Goal: Task Accomplishment & Management: Complete application form

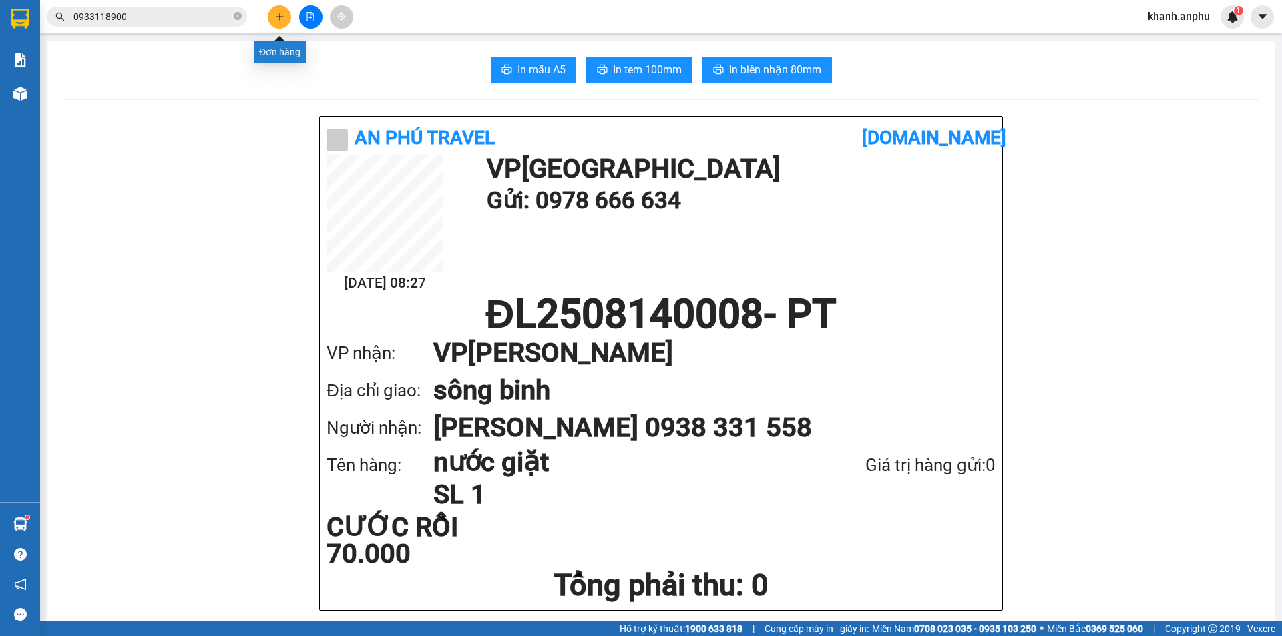
click at [280, 19] on icon "plus" at bounding box center [279, 16] width 9 height 9
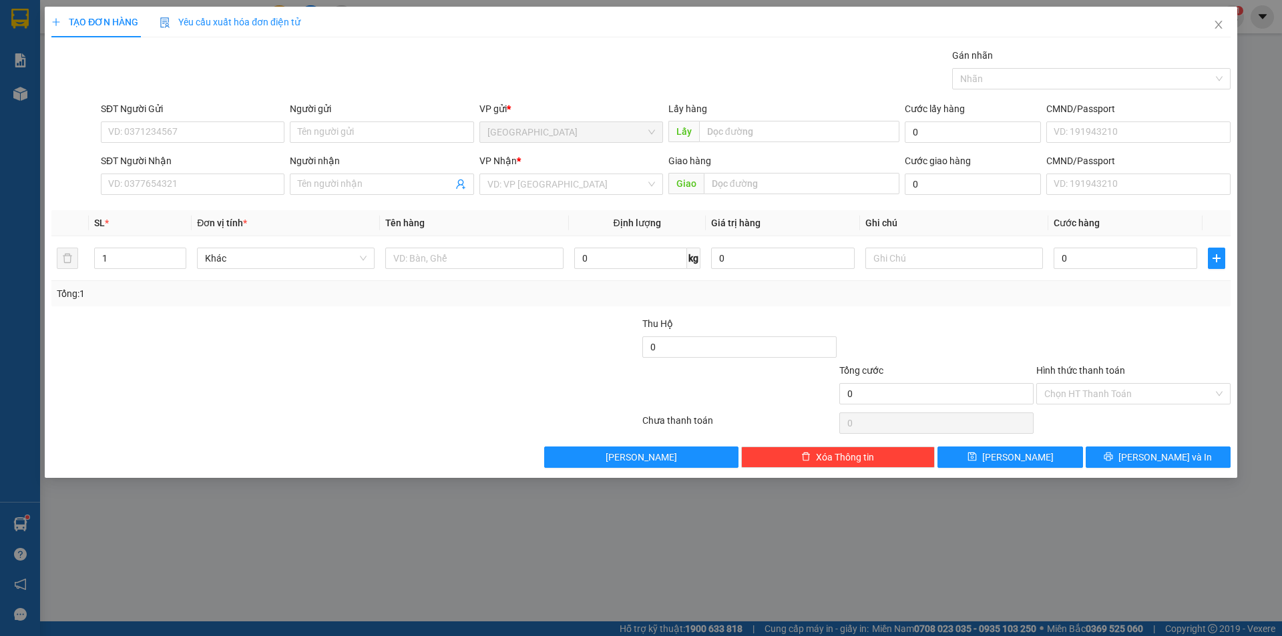
click at [326, 81] on div "Gán nhãn Nhãn" at bounding box center [665, 71] width 1135 height 47
click at [271, 78] on div "Gán nhãn Nhãn" at bounding box center [665, 71] width 1135 height 47
click at [200, 128] on input "SĐT Người Gửi" at bounding box center [193, 132] width 184 height 21
click at [193, 158] on div "0704942779 - kiến hưng" at bounding box center [193, 159] width 168 height 15
type input "0704942779"
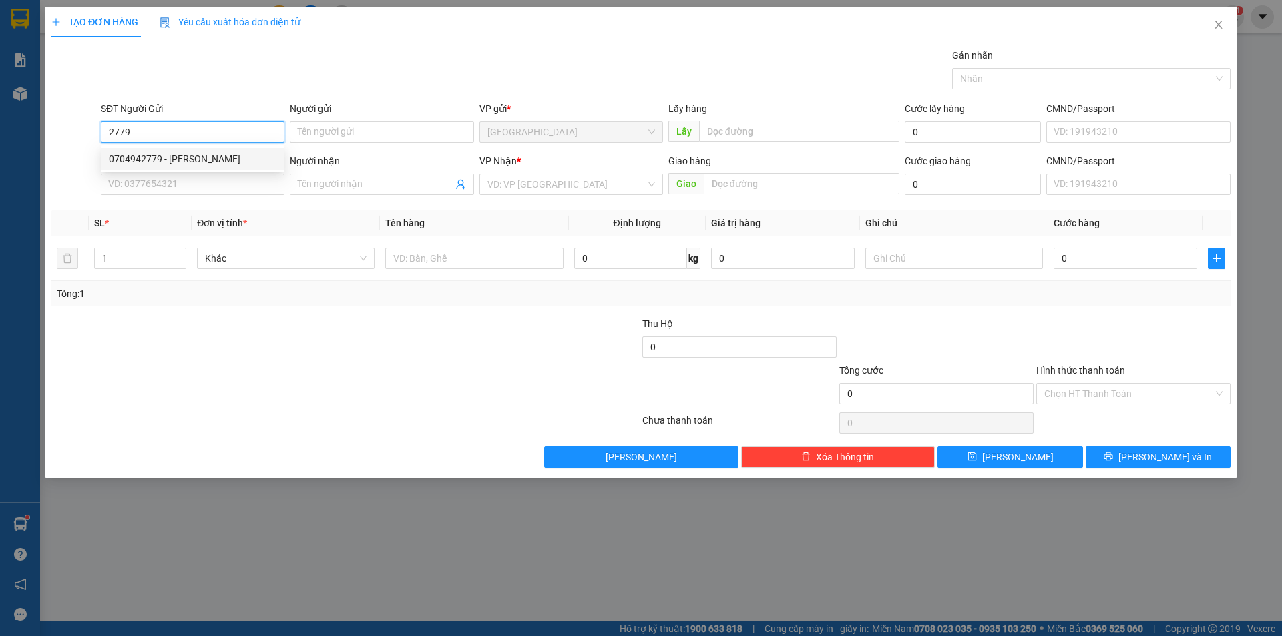
type input "kiến hưng"
type input "gạch tiến hưng đt"
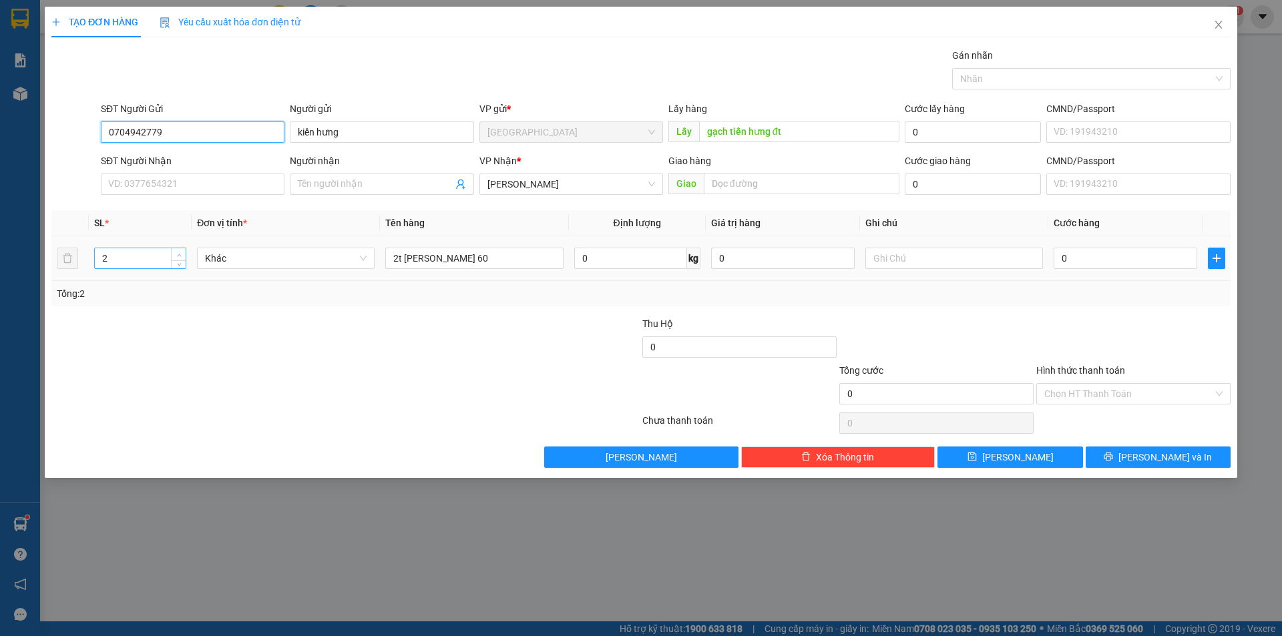
type input "0704942779"
click at [177, 253] on icon "up" at bounding box center [179, 255] width 5 height 5
type input "5"
click at [177, 253] on icon "up" at bounding box center [179, 255] width 5 height 5
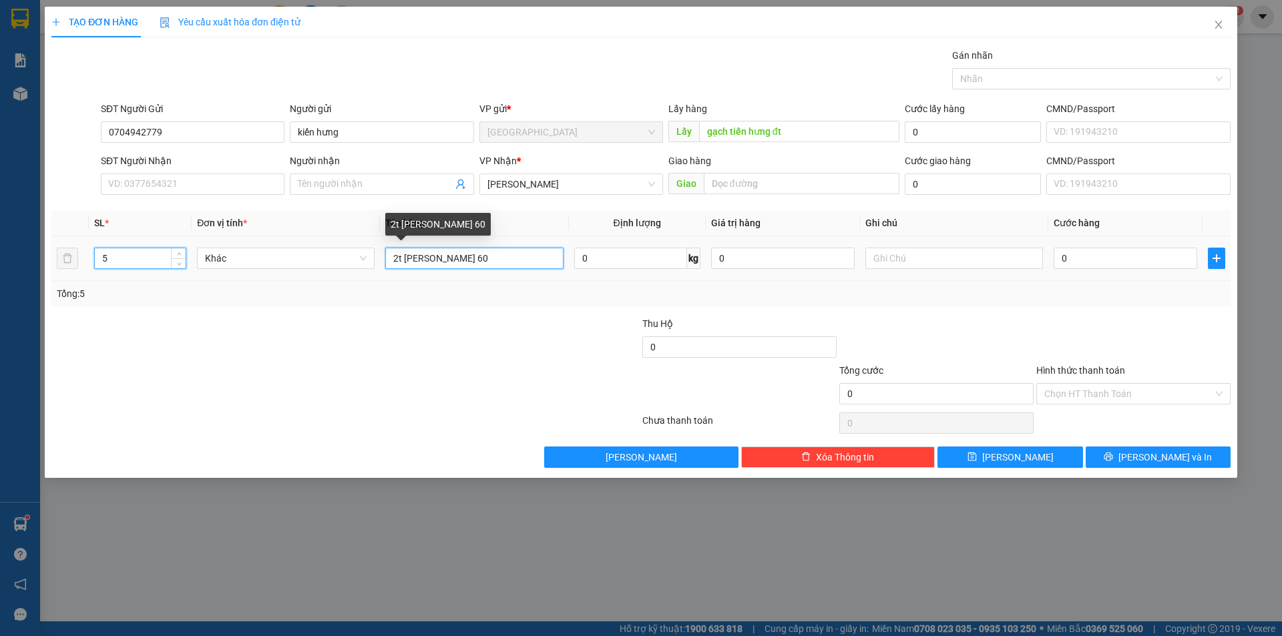
click at [399, 259] on input "2t gạch 60" at bounding box center [474, 258] width 178 height 21
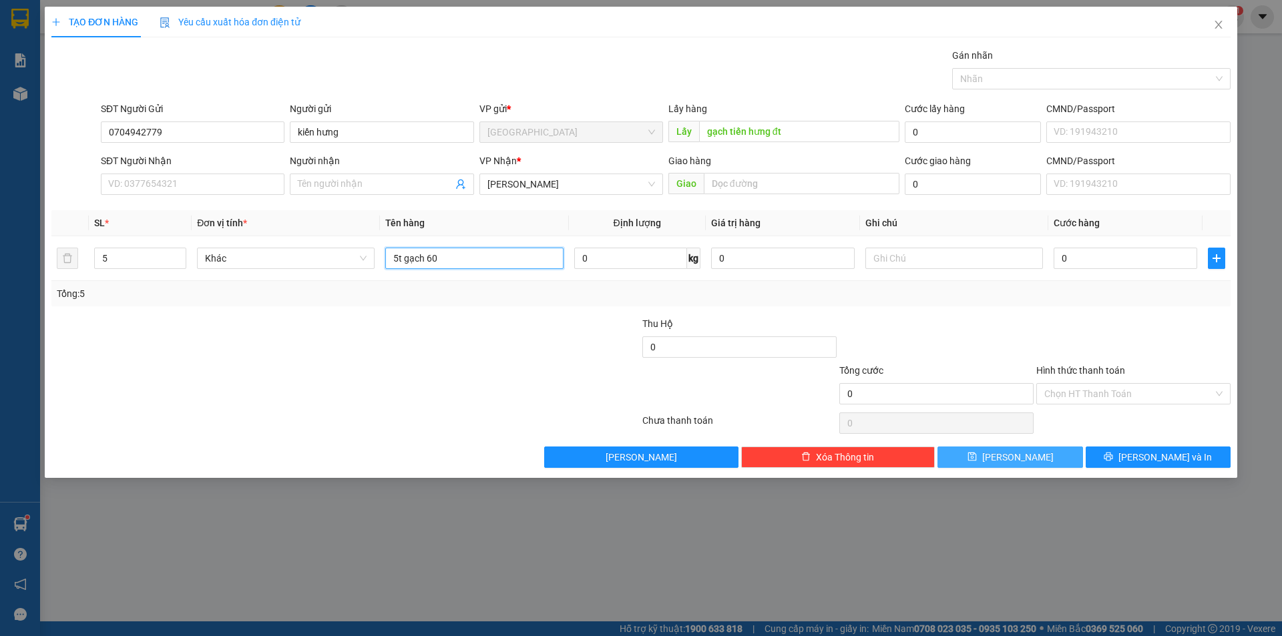
type input "5t gạch 60"
click at [1016, 461] on span "[PERSON_NAME]" at bounding box center [1017, 457] width 71 height 15
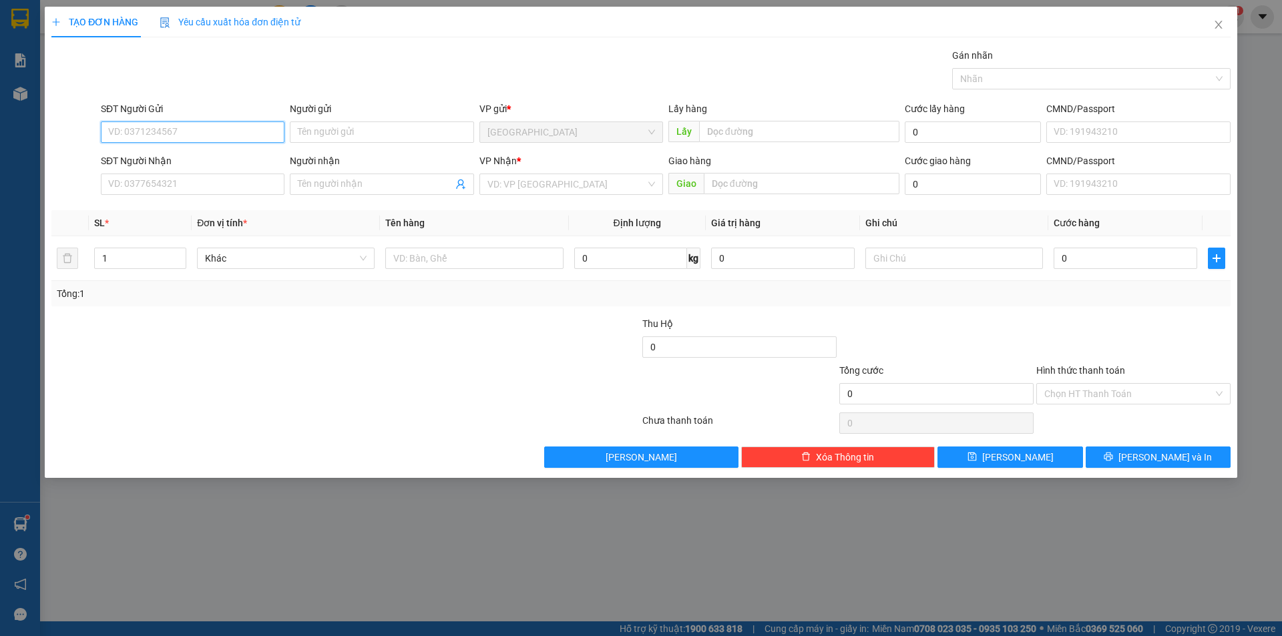
click at [216, 125] on input "SĐT Người Gửi" at bounding box center [193, 132] width 184 height 21
type input "0818222848"
click at [199, 152] on div "0818222848" at bounding box center [193, 159] width 168 height 15
type input "0937898298"
type input "tình"
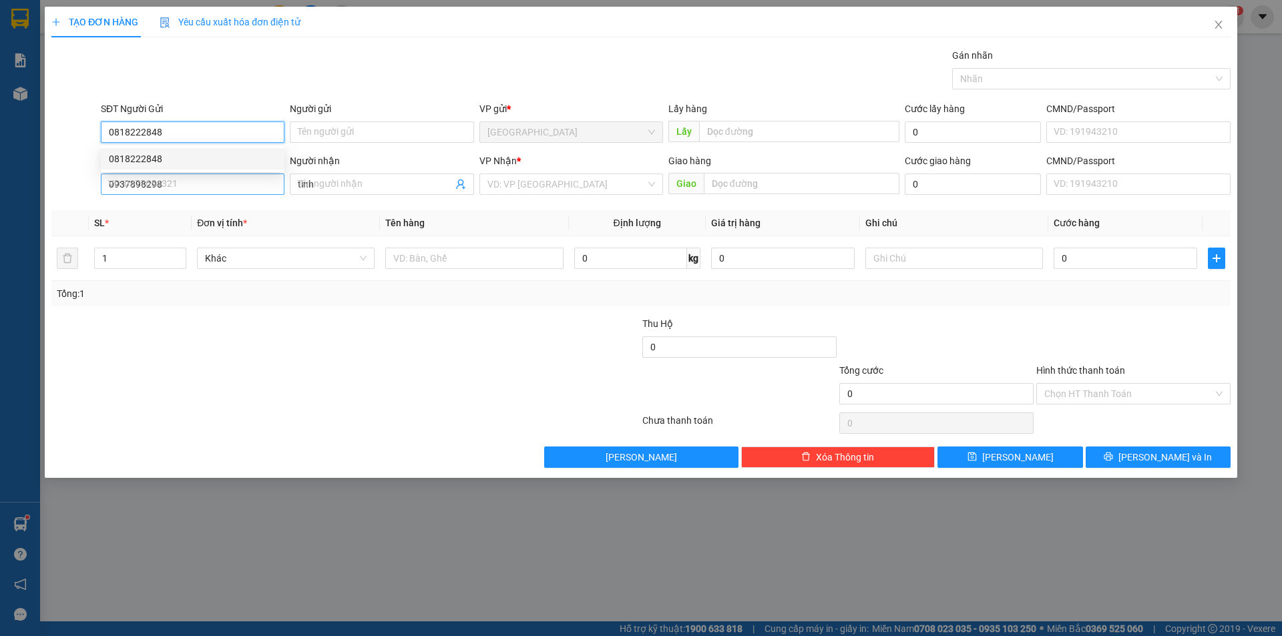
type input "100.000"
type input "0818222848"
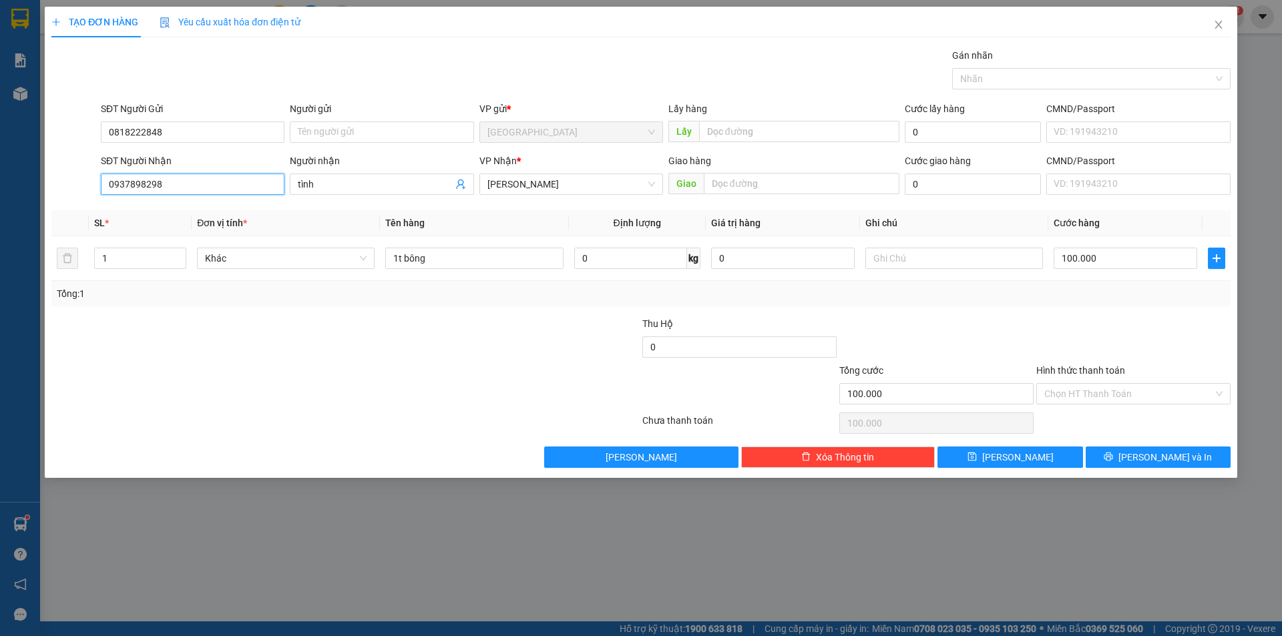
click at [211, 188] on input "0937898298" at bounding box center [193, 184] width 184 height 21
type input "0"
click at [149, 230] on div "null chi" at bounding box center [193, 232] width 168 height 15
click at [1136, 258] on input "100.000" at bounding box center [1126, 258] width 144 height 21
type input "7"
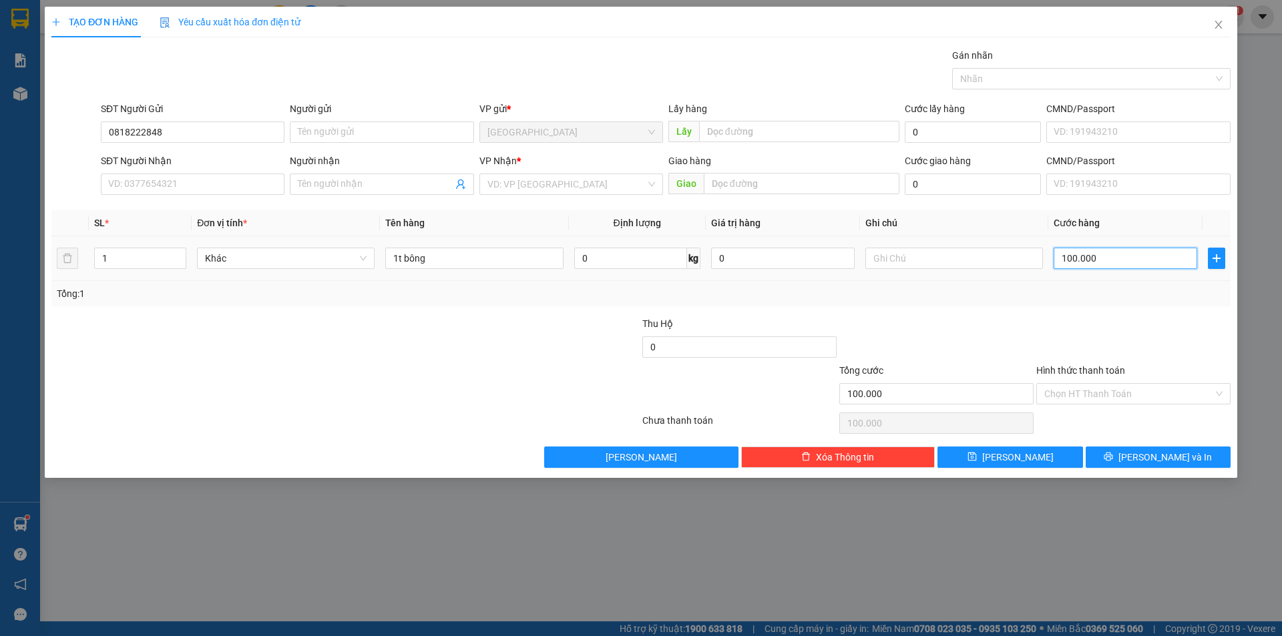
type input "7"
type input "710"
type input "71"
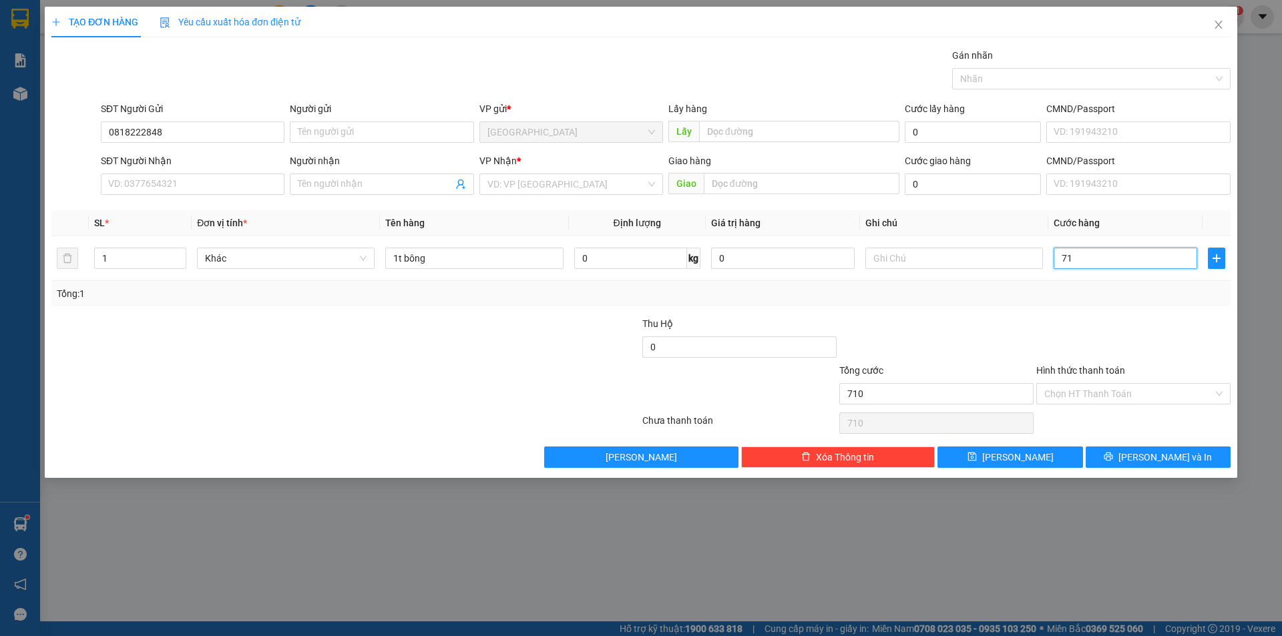
type input "71"
type input "7"
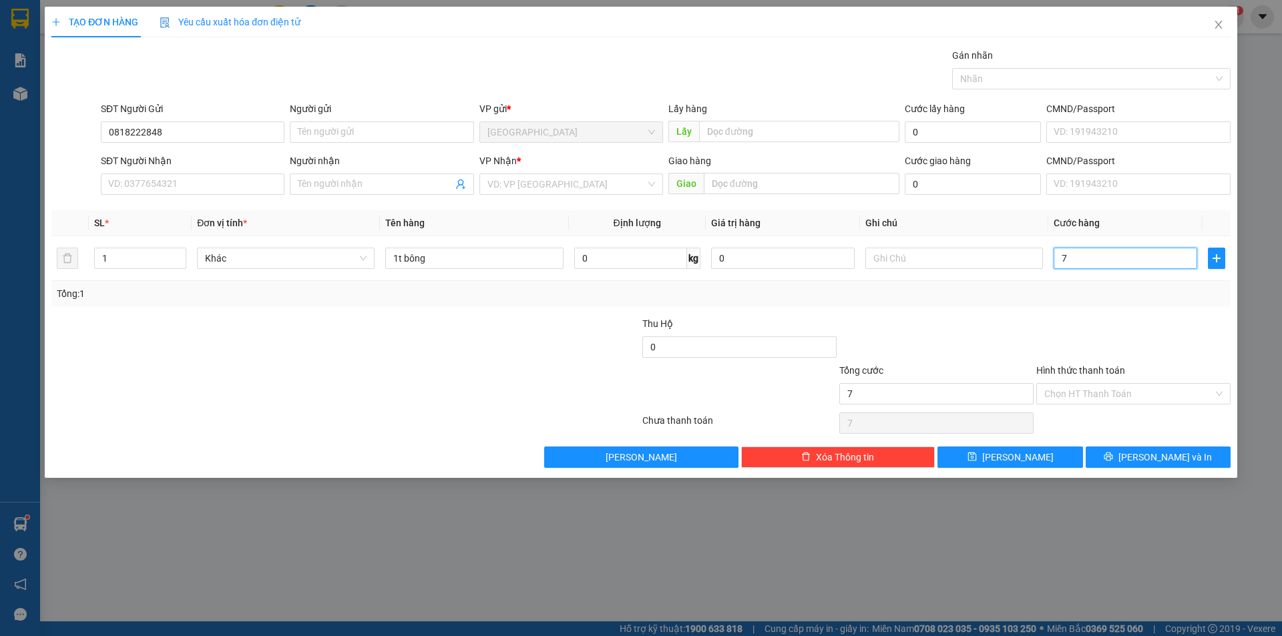
type input "70"
type input "70.000"
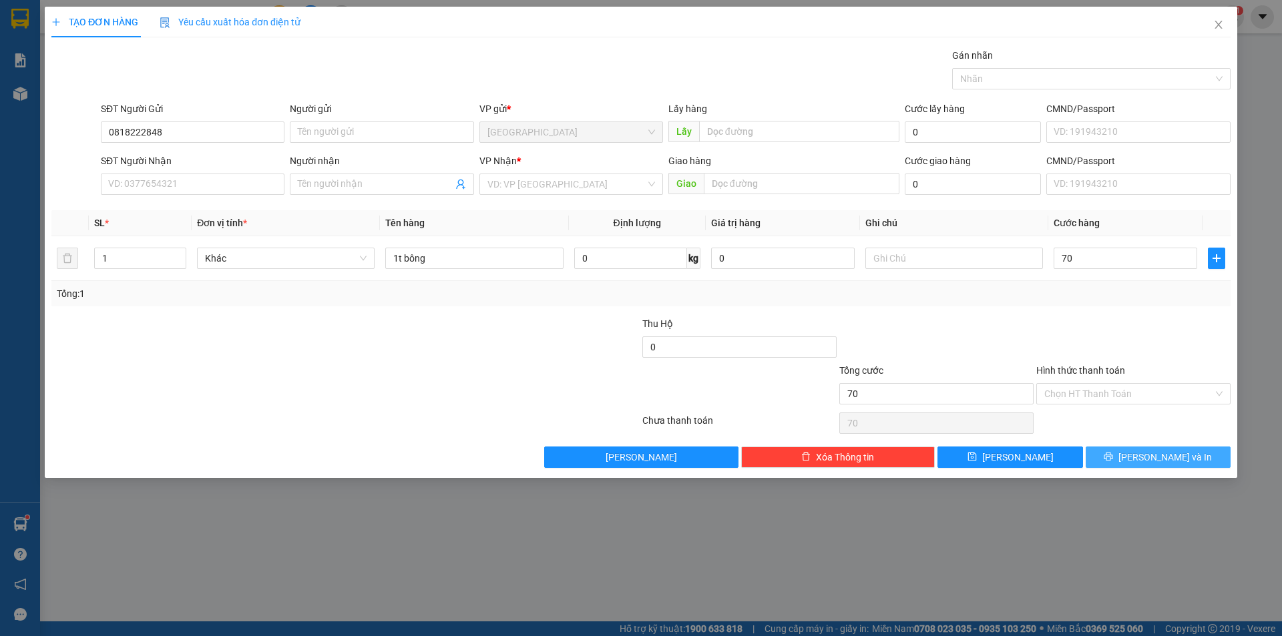
type input "70.000"
click at [1196, 451] on button "[PERSON_NAME] và In" at bounding box center [1158, 457] width 145 height 21
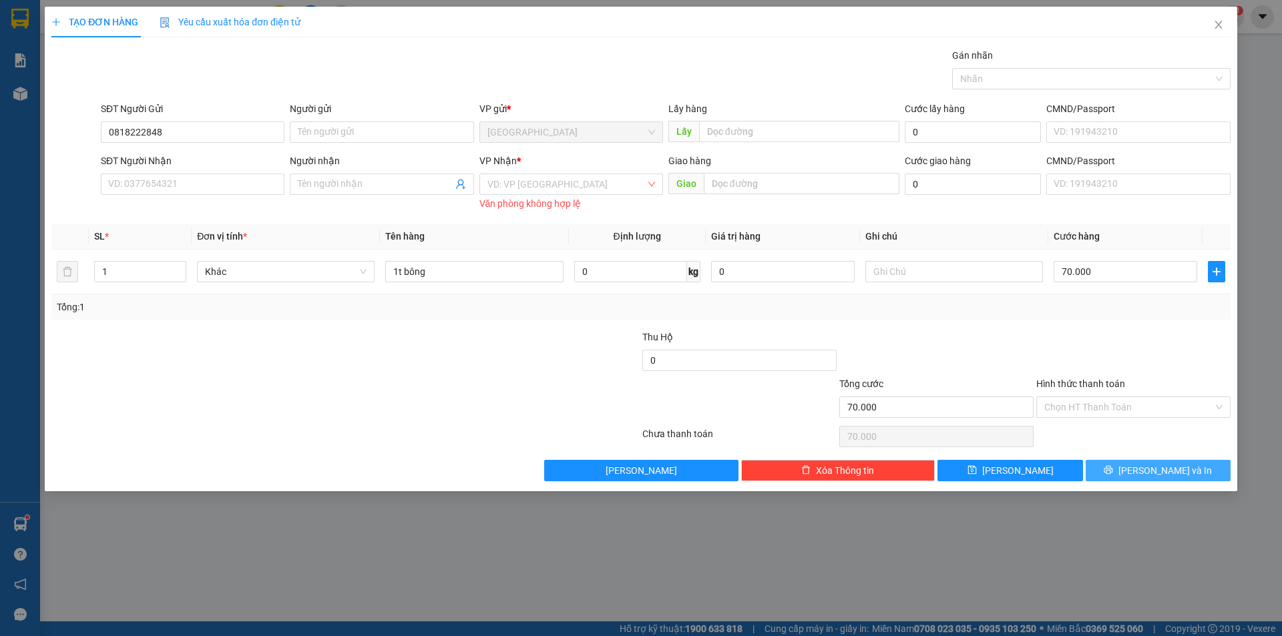
click at [1086, 460] on button "[PERSON_NAME] và In" at bounding box center [1158, 470] width 145 height 21
click at [369, 190] on input "Người nhận" at bounding box center [375, 184] width 154 height 15
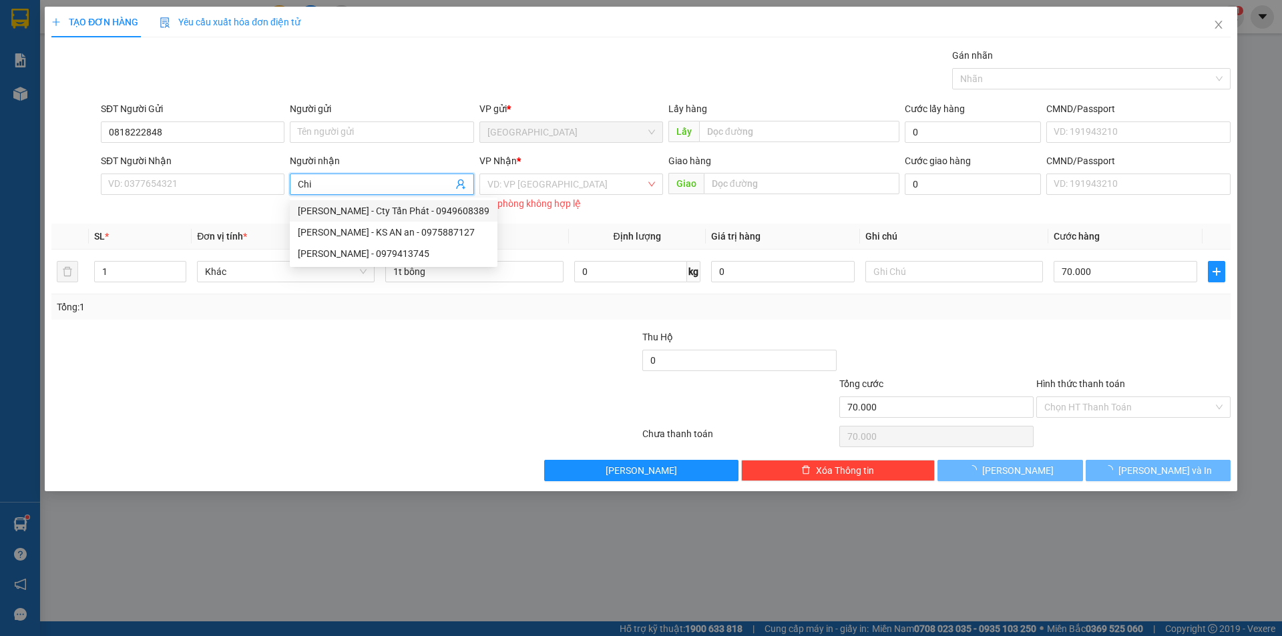
type input "Chi"
click at [544, 172] on div "VP Nhận *" at bounding box center [571, 164] width 184 height 20
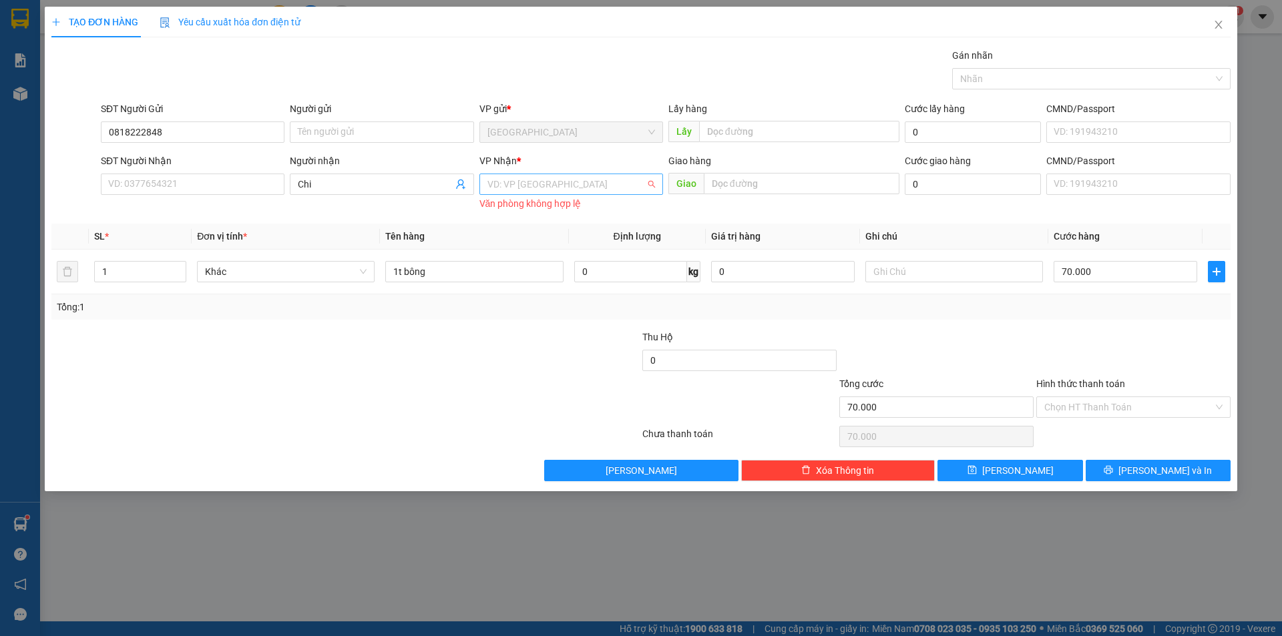
click at [549, 192] on input "search" at bounding box center [566, 184] width 158 height 20
click at [538, 256] on div "[PERSON_NAME]" at bounding box center [571, 253] width 168 height 15
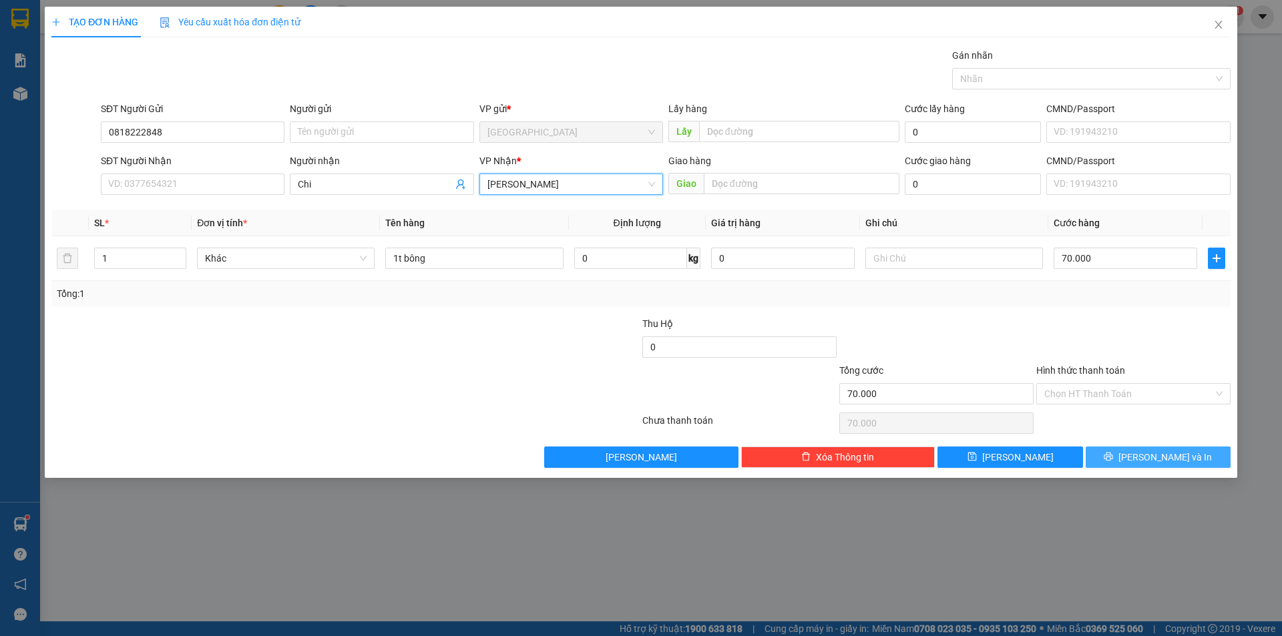
click at [1126, 455] on button "[PERSON_NAME] và In" at bounding box center [1158, 457] width 145 height 21
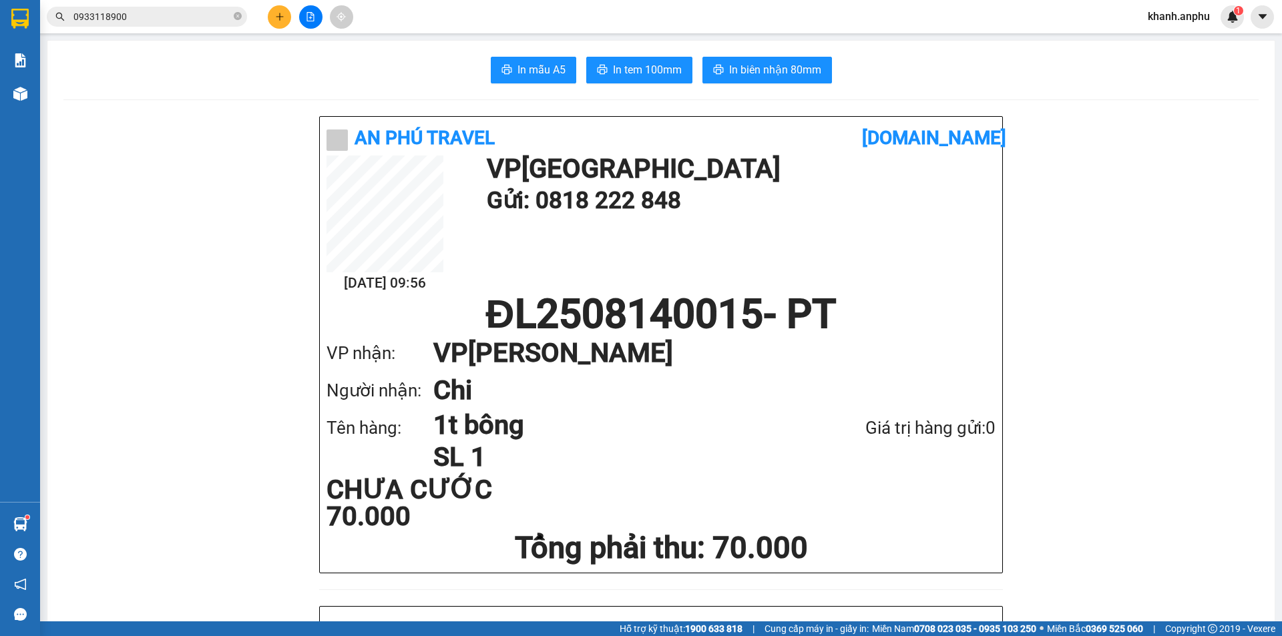
click at [288, 14] on button at bounding box center [279, 16] width 23 height 23
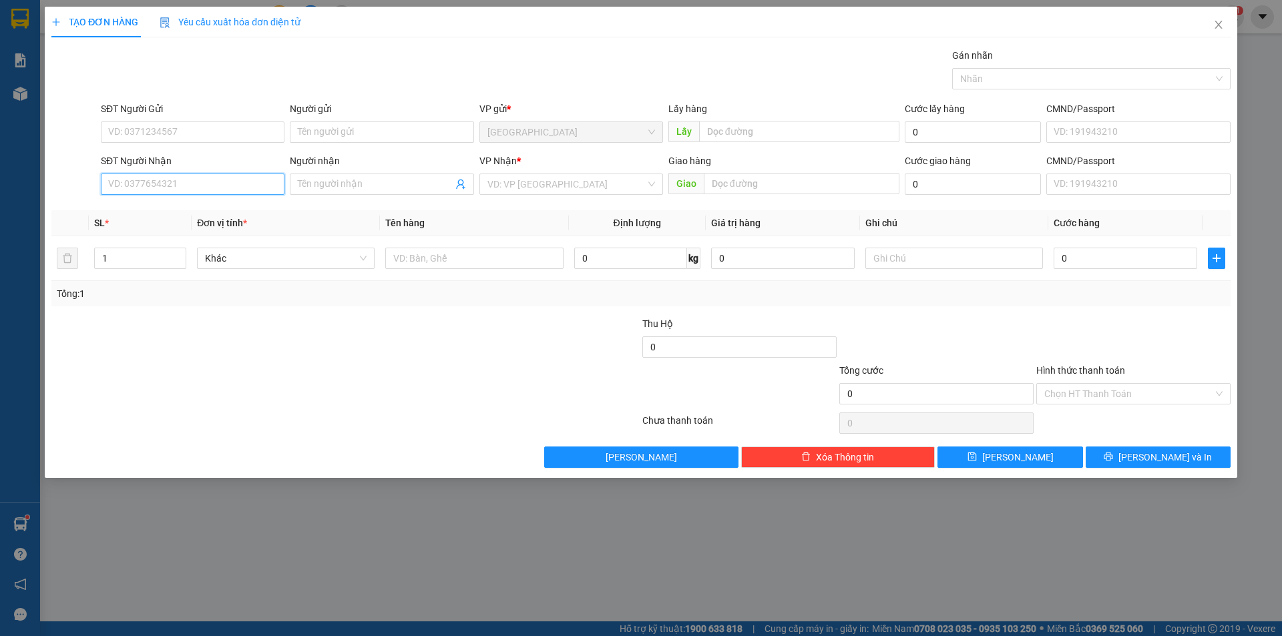
click at [181, 185] on input "SĐT Người Nhận" at bounding box center [193, 184] width 184 height 21
type input "7"
click at [168, 205] on div "0933118900 - tuân" at bounding box center [193, 211] width 168 height 15
type input "0933118900"
type input "tuân"
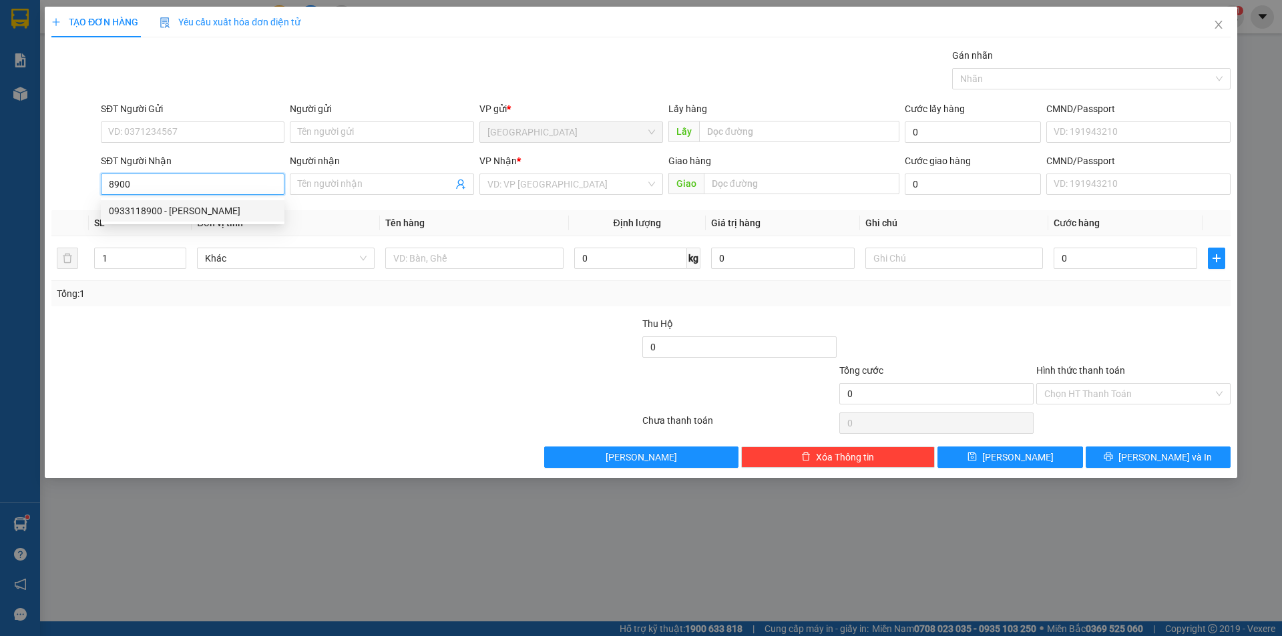
type input "173NĐC"
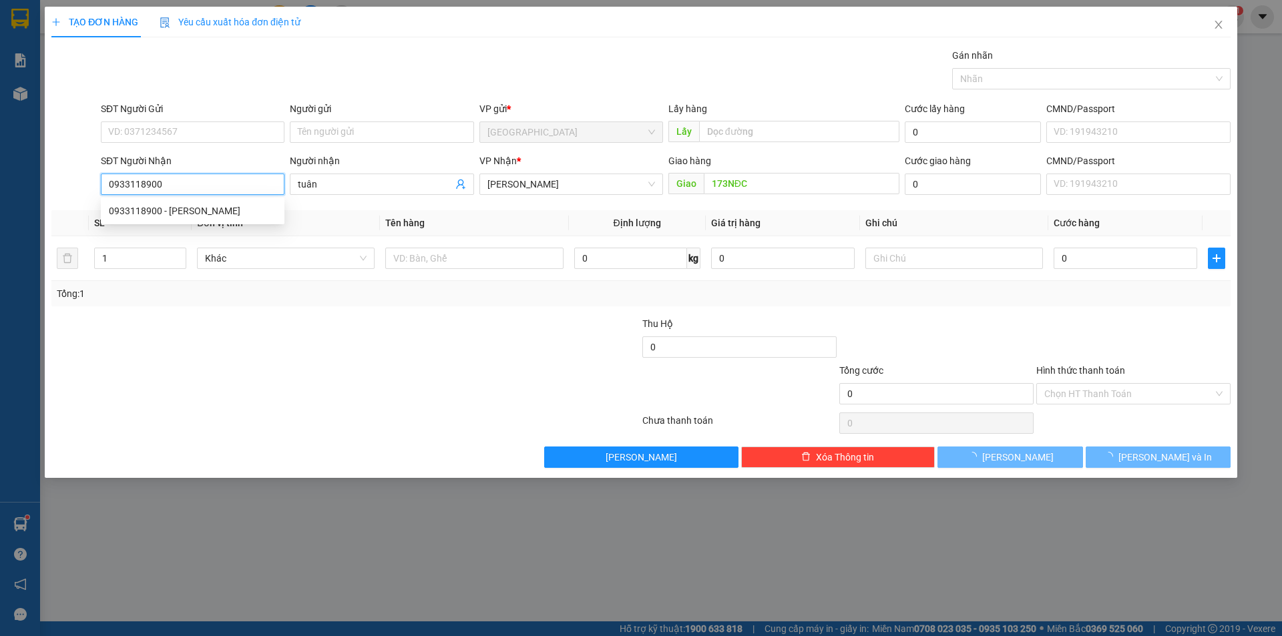
type input "50.000"
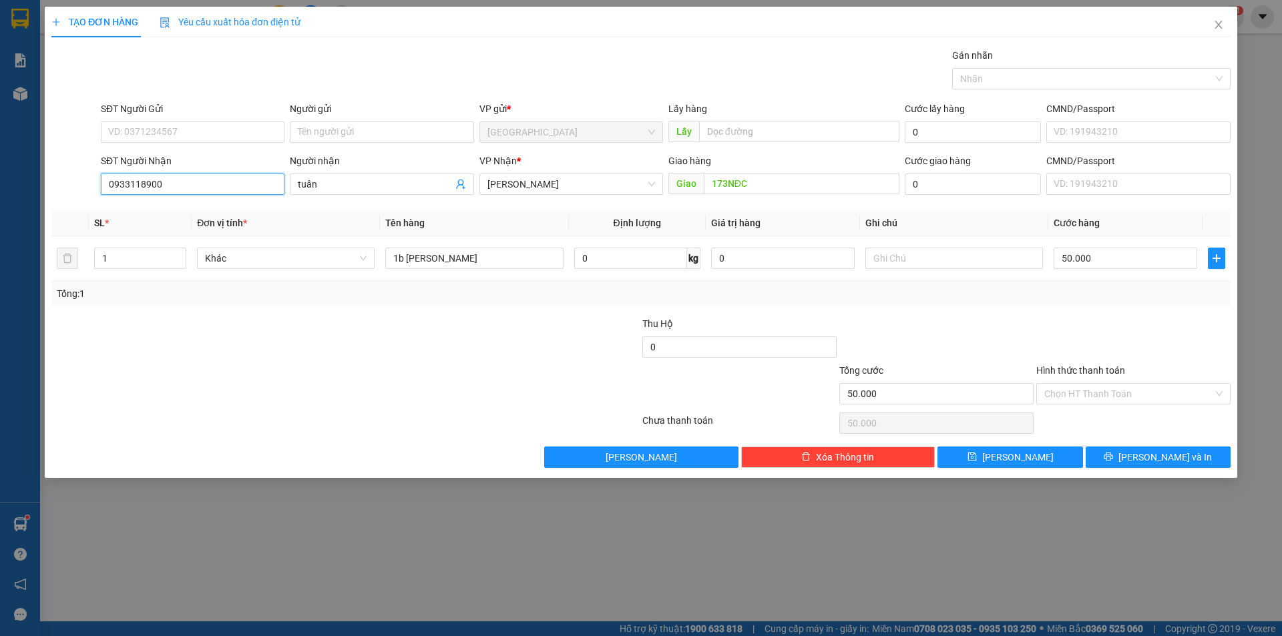
click at [180, 181] on input "0933118900" at bounding box center [193, 184] width 184 height 21
click at [146, 158] on div "SĐT Người Nhận" at bounding box center [193, 161] width 184 height 15
click at [158, 181] on input "0933118900" at bounding box center [193, 184] width 184 height 21
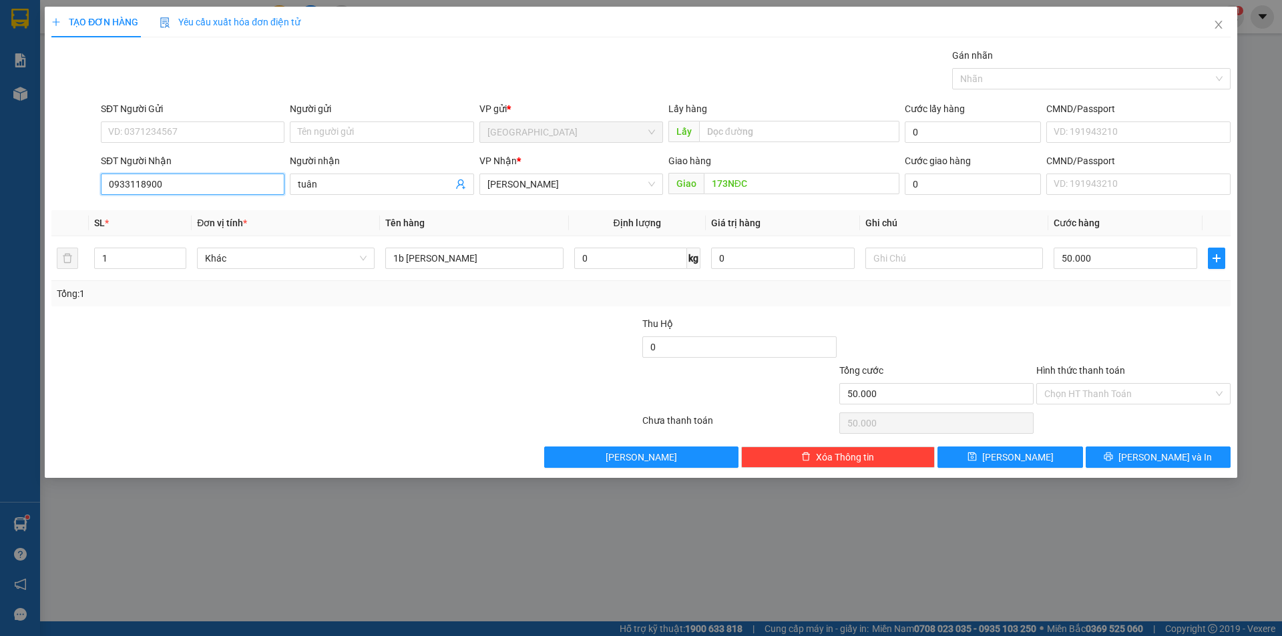
click at [158, 181] on input "0933118900" at bounding box center [193, 184] width 184 height 21
click at [175, 205] on div "0935020900 - Yến Trung" at bounding box center [193, 211] width 168 height 15
type input "0935020900"
type input "Yến Trung"
type input "Hoài Nhơn Bình Định"
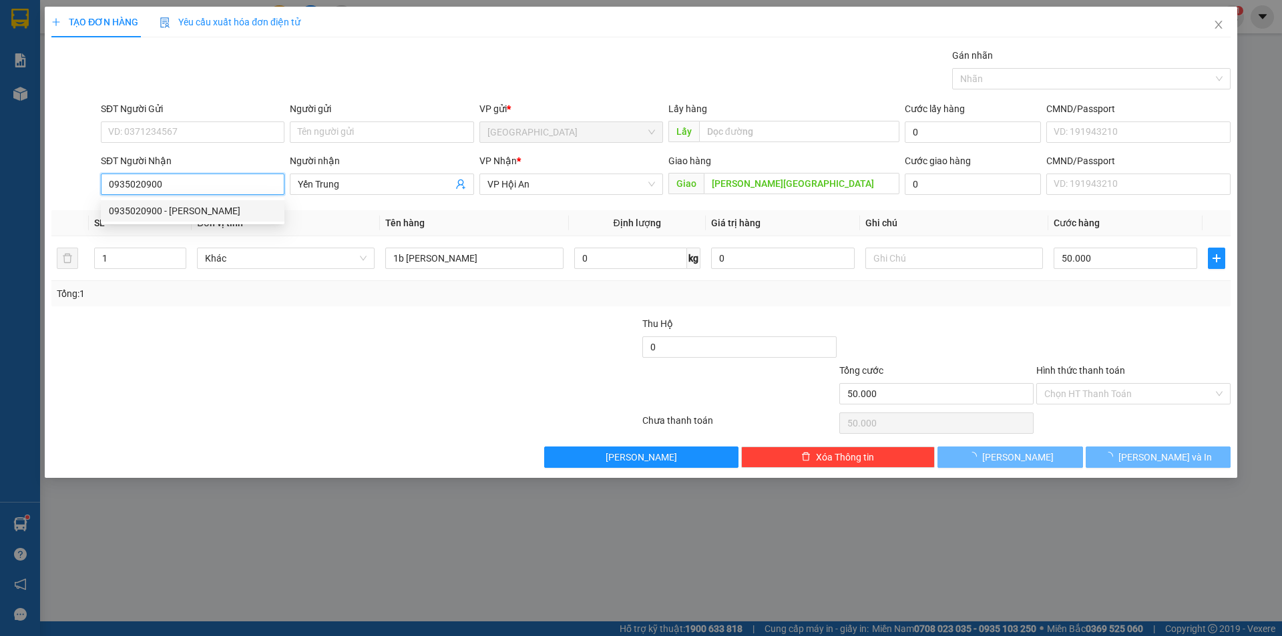
type input "0"
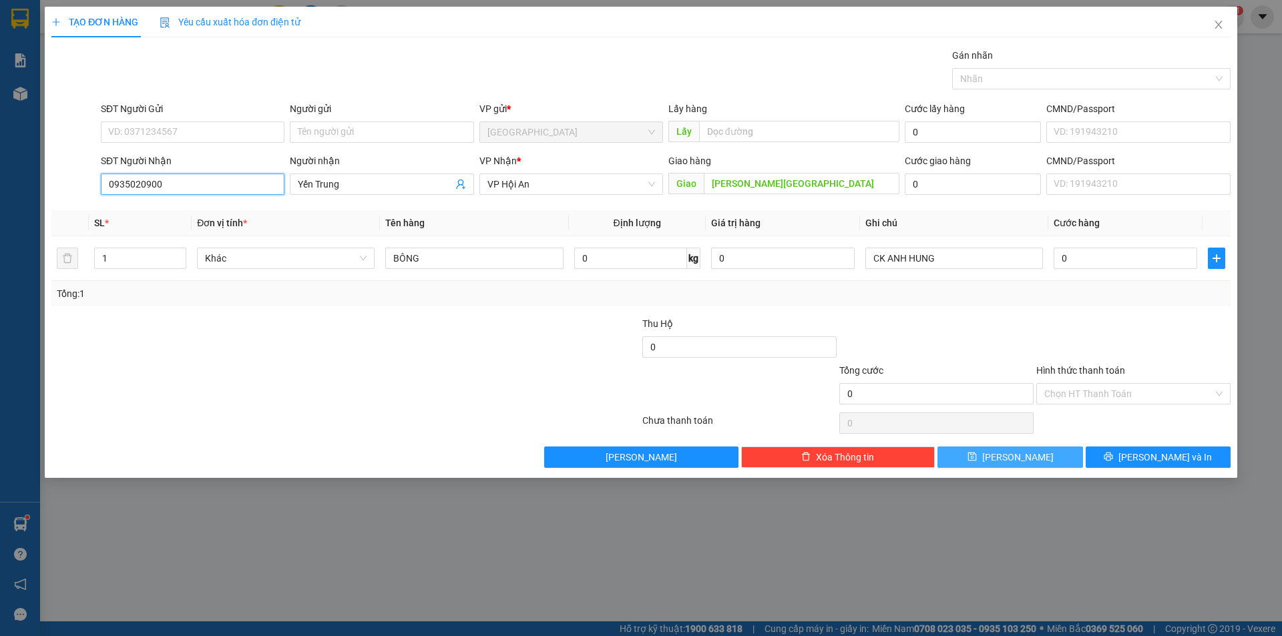
type input "0935020900"
click at [1063, 461] on button "[PERSON_NAME]" at bounding box center [1009, 457] width 145 height 21
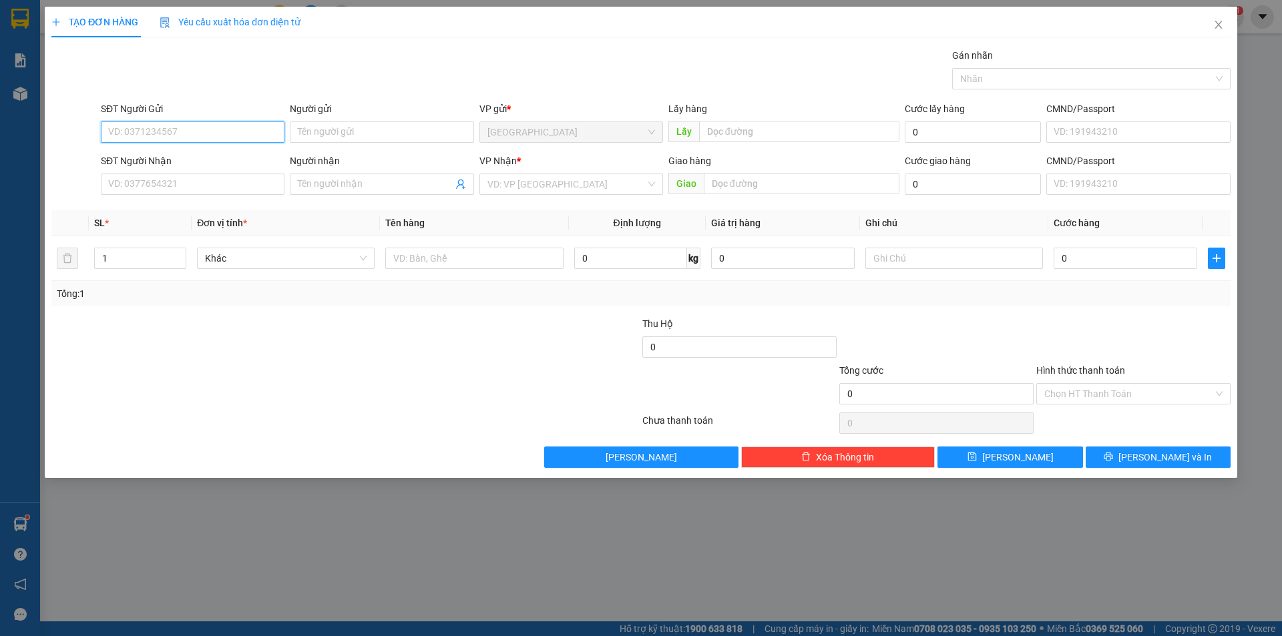
click at [228, 132] on input "SĐT Người Gửi" at bounding box center [193, 132] width 184 height 21
type input "0368445635"
click at [189, 119] on div "SĐT Người Gửi" at bounding box center [193, 111] width 184 height 20
click at [188, 119] on div "SĐT Người Gửi" at bounding box center [193, 111] width 184 height 20
click at [190, 128] on input "0368445635" at bounding box center [193, 132] width 184 height 21
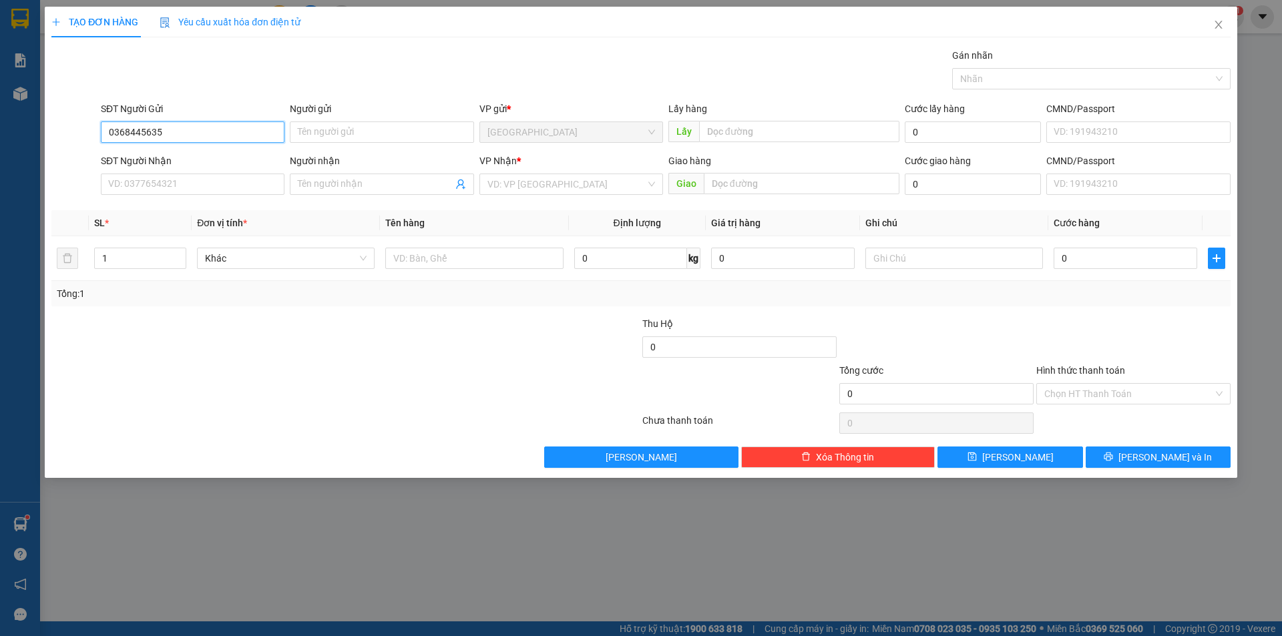
click at [190, 128] on input "0368445635" at bounding box center [193, 132] width 184 height 21
click at [199, 179] on input "SĐT Người Nhận" at bounding box center [193, 184] width 184 height 21
paste input "0368445635"
type input "0368445635"
click at [584, 189] on input "search" at bounding box center [566, 184] width 158 height 20
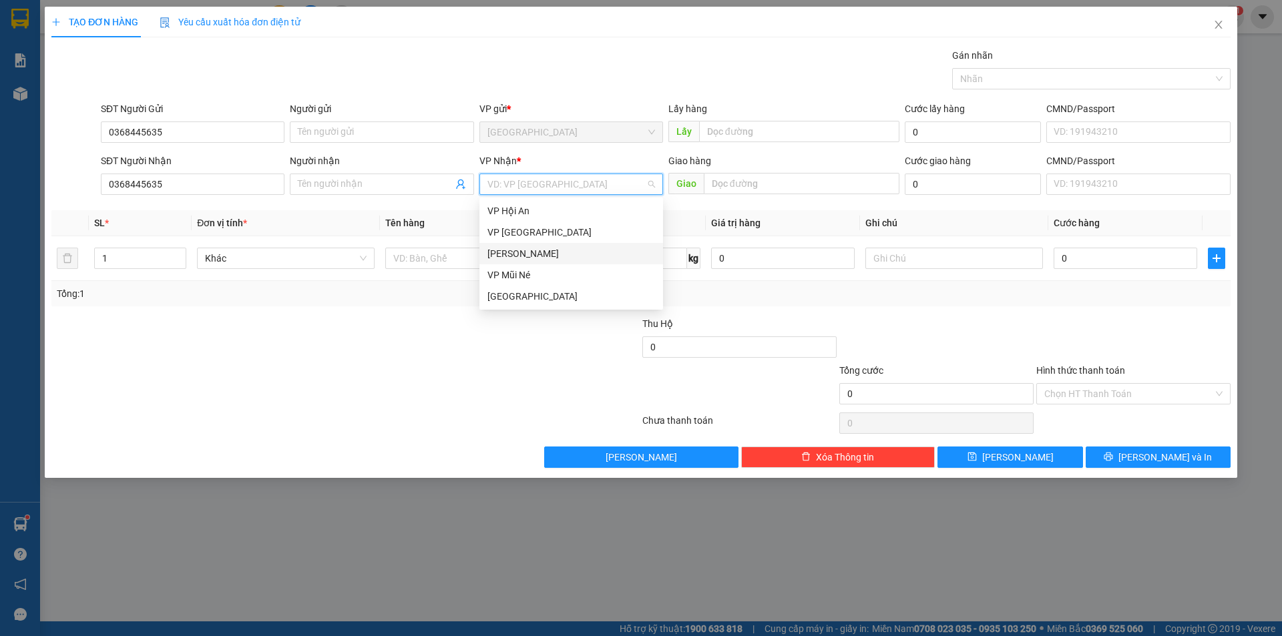
click at [537, 254] on div "[PERSON_NAME]" at bounding box center [571, 253] width 168 height 15
type input "2"
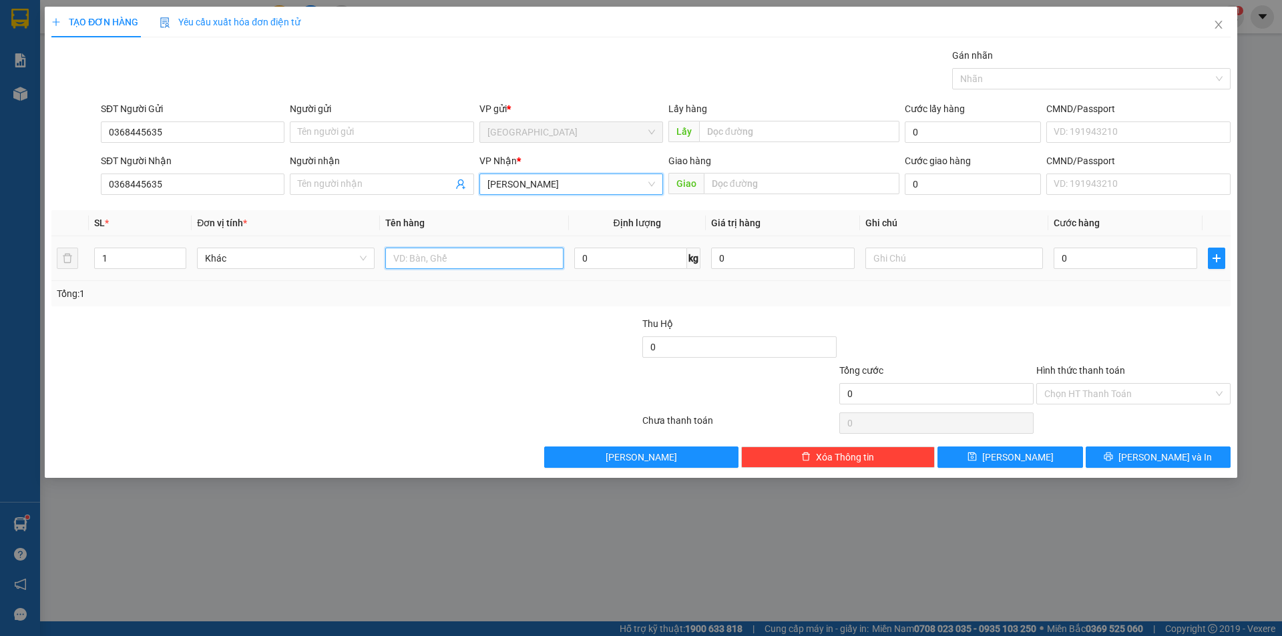
click at [482, 259] on input "text" at bounding box center [474, 258] width 178 height 21
type input "2 vali vàng + 2 vali hồng + 2 túi xanh"
click at [111, 248] on input "1" at bounding box center [140, 258] width 91 height 20
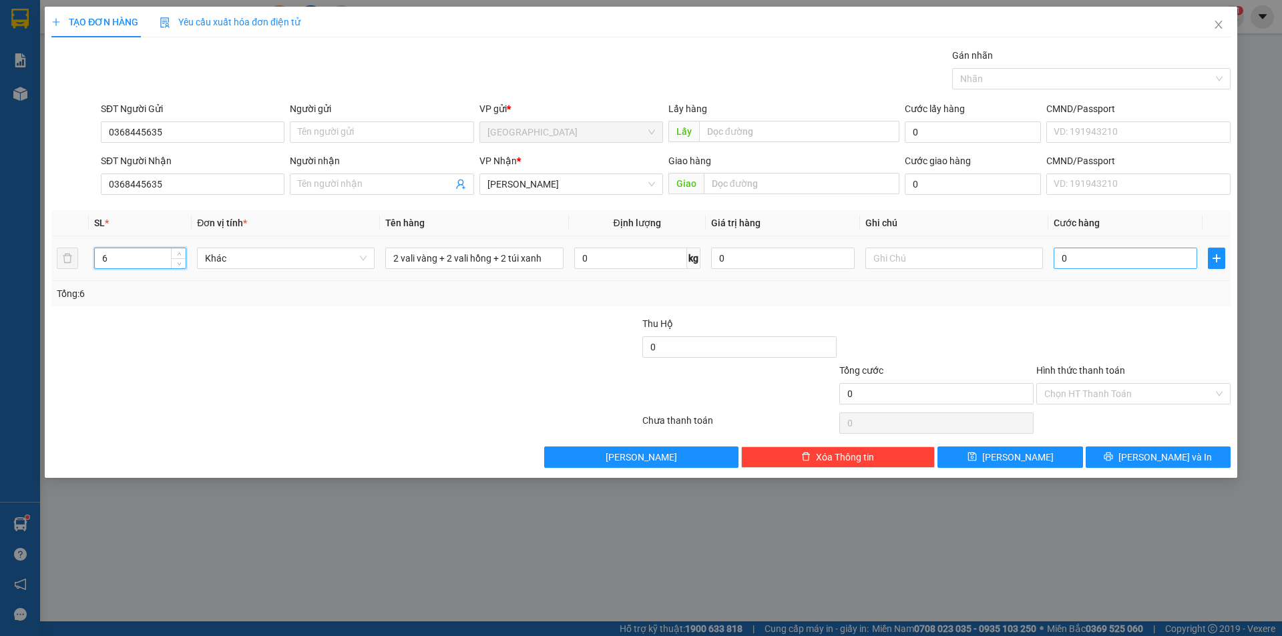
type input "6"
click at [1084, 256] on input "0" at bounding box center [1126, 258] width 144 height 21
type input "3"
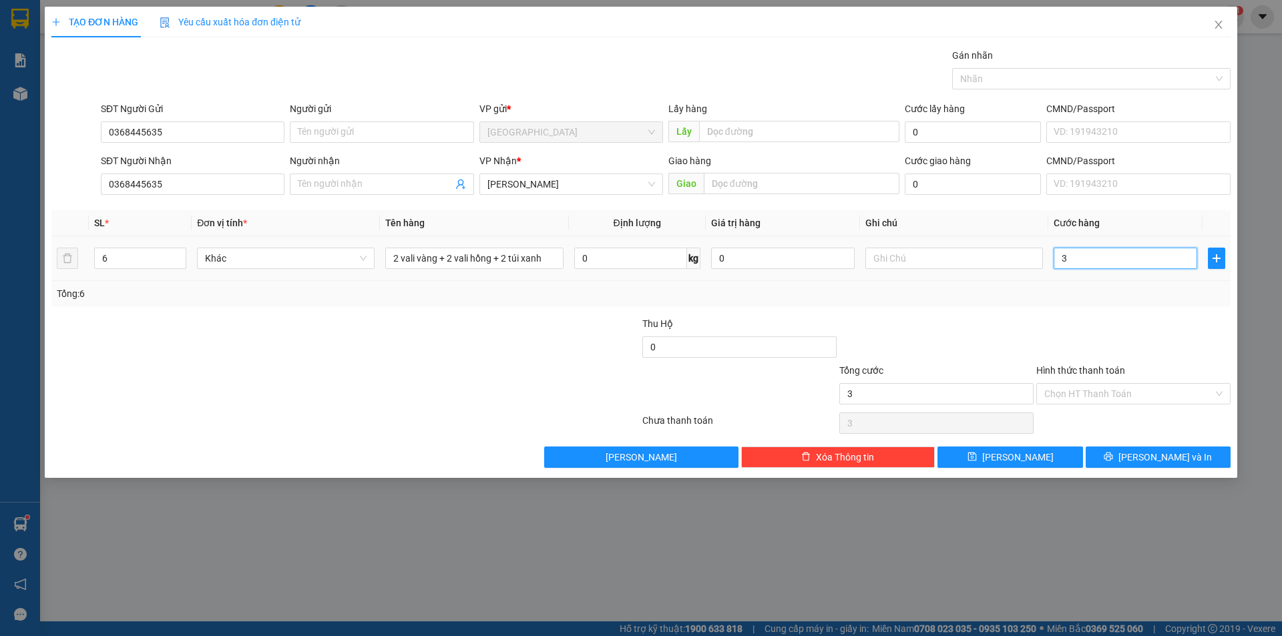
type input "30"
type input "300"
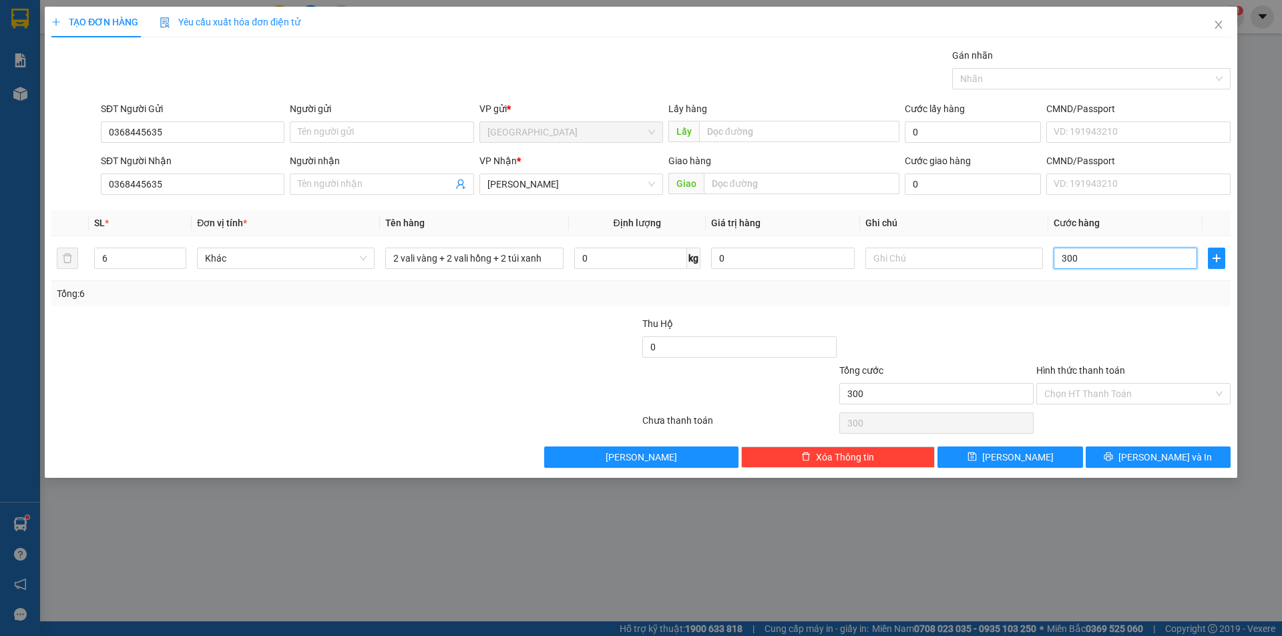
type input "300"
type input "300.000"
click at [1110, 405] on div "Hình thức thanh toán Chọn HT Thanh Toán" at bounding box center [1133, 386] width 194 height 47
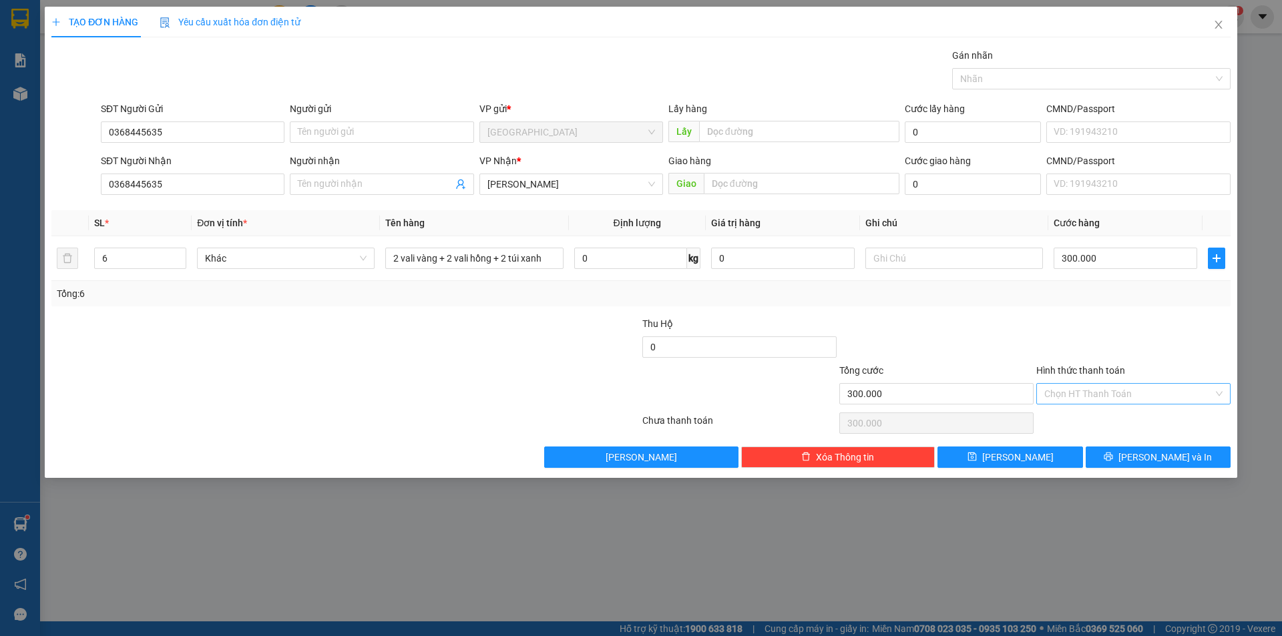
click at [1095, 397] on input "Hình thức thanh toán" at bounding box center [1128, 394] width 169 height 20
drag, startPoint x: 1094, startPoint y: 413, endPoint x: 1102, endPoint y: 426, distance: 15.4
click at [1094, 415] on div "Tại văn phòng" at bounding box center [1133, 420] width 178 height 15
type input "0"
click at [1148, 463] on span "[PERSON_NAME] và In" at bounding box center [1164, 457] width 93 height 15
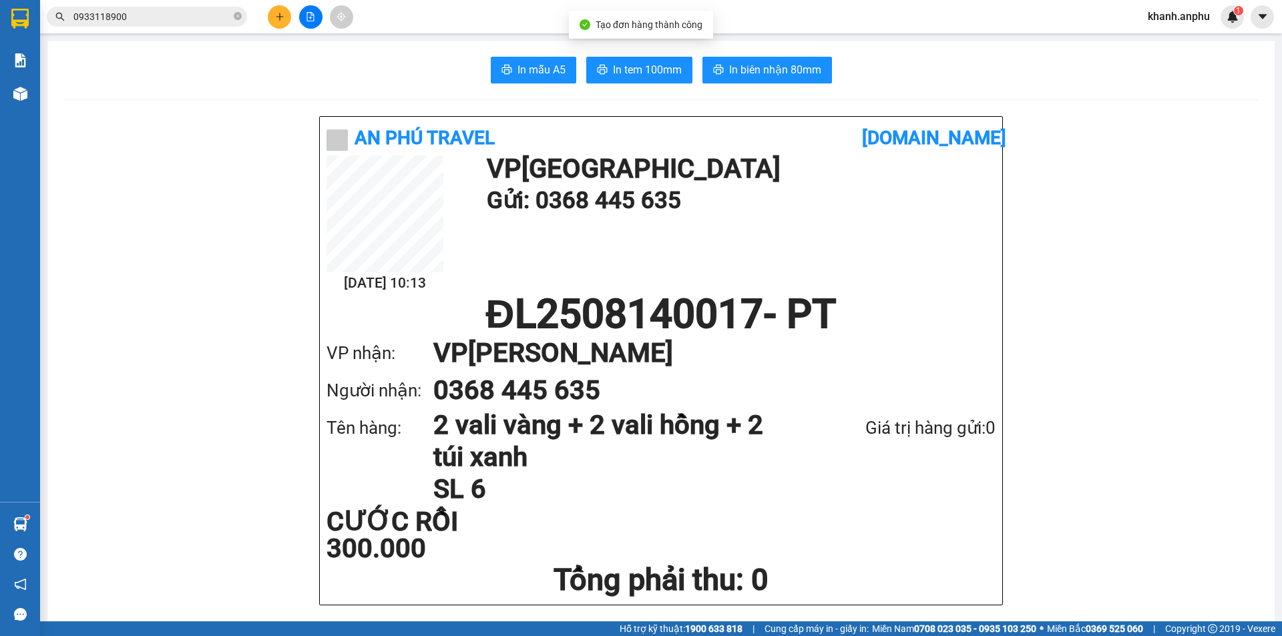
click at [646, 75] on span "In tem 100mm" at bounding box center [647, 69] width 69 height 17
click at [602, 72] on icon "printer" at bounding box center [602, 69] width 11 height 11
click at [1187, 13] on span "khanh.anphu" at bounding box center [1178, 16] width 83 height 17
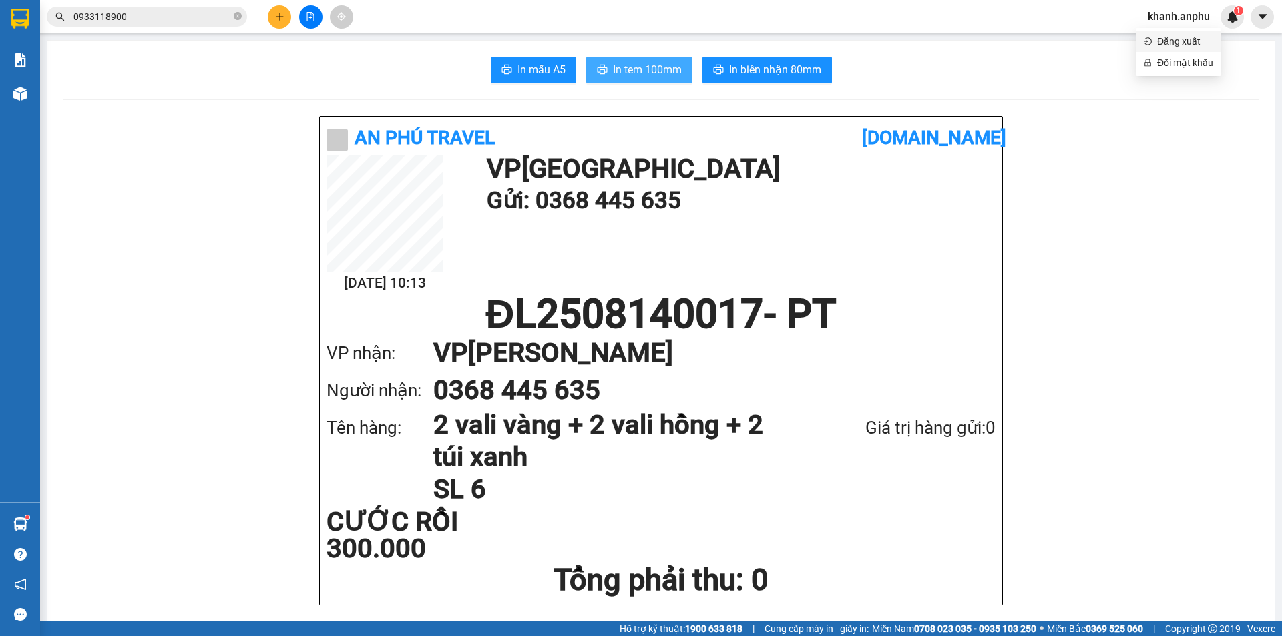
click at [1171, 38] on span "Đăng xuất" at bounding box center [1185, 41] width 56 height 15
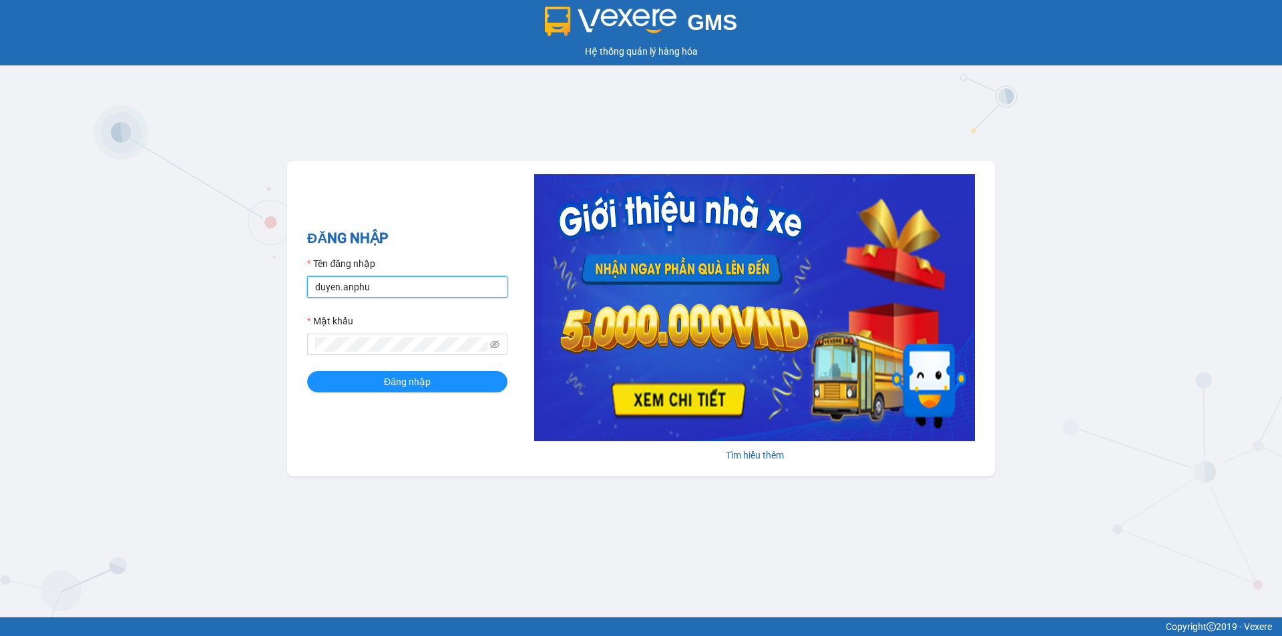
click at [391, 280] on input "duyen.anphu" at bounding box center [407, 286] width 200 height 21
type input "yen.anphu"
click at [369, 386] on button "Đăng nhập" at bounding box center [407, 381] width 200 height 21
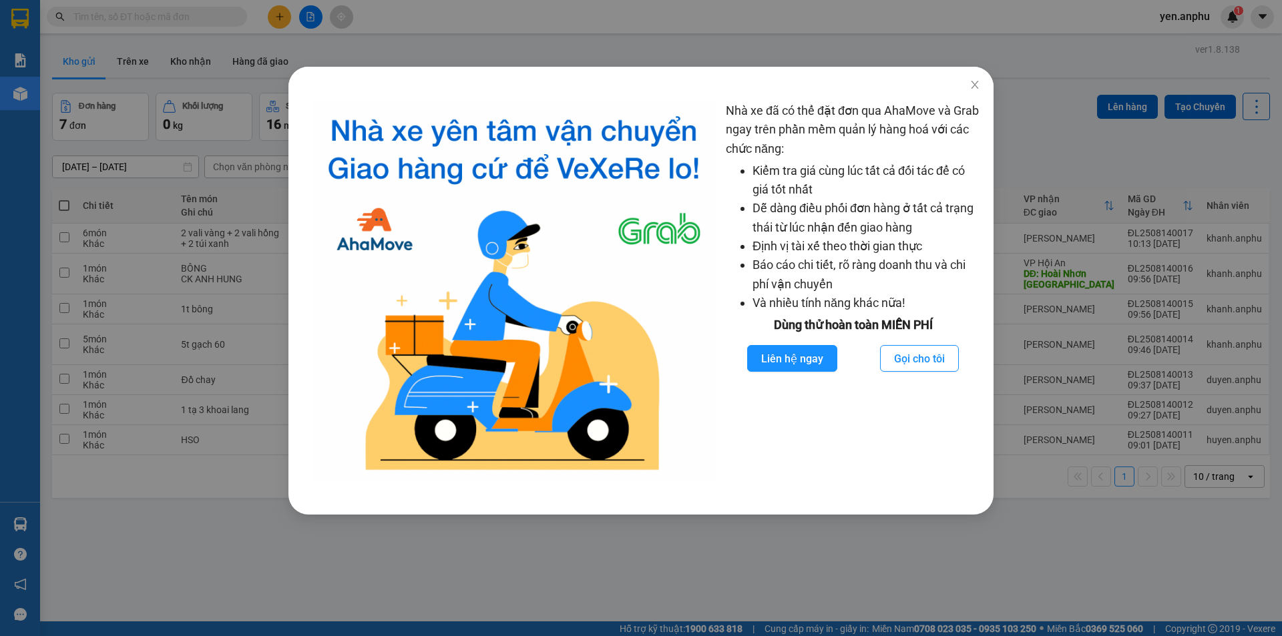
click at [801, 137] on div "Nhà xe đã có thể đặt đơn qua AhaMove và Grab ngay trên phần mềm quản lý hàng ho…" at bounding box center [853, 291] width 254 height 380
click at [971, 85] on icon "close" at bounding box center [974, 84] width 11 height 11
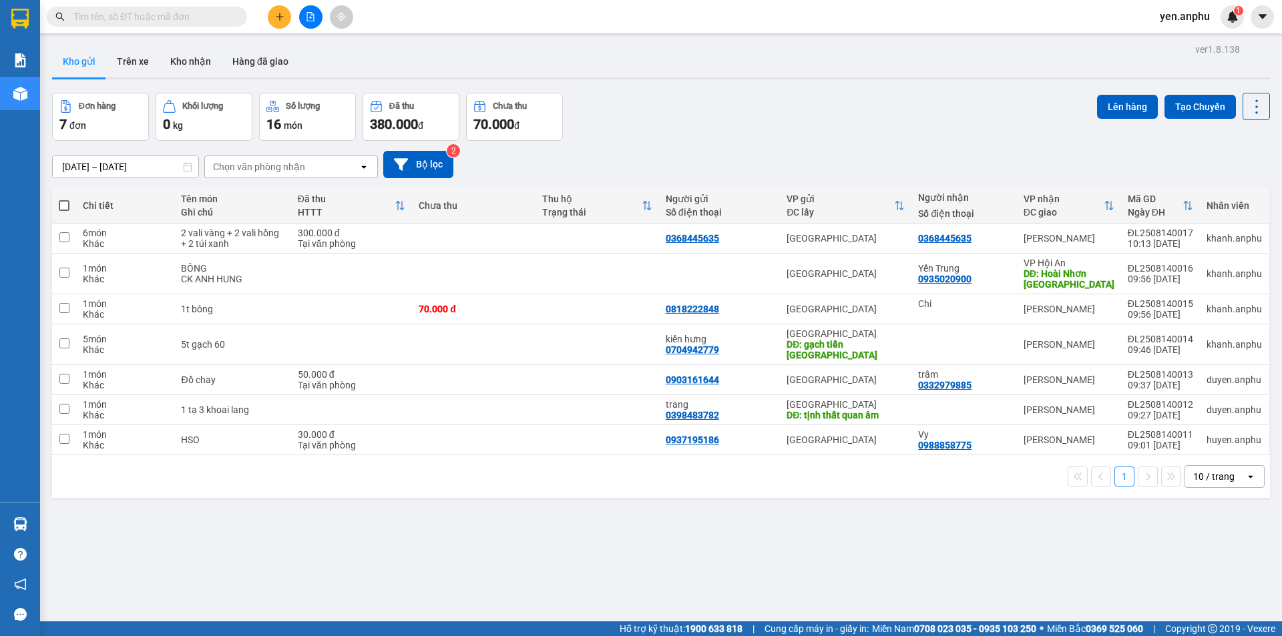
click at [286, 16] on button at bounding box center [279, 16] width 23 height 23
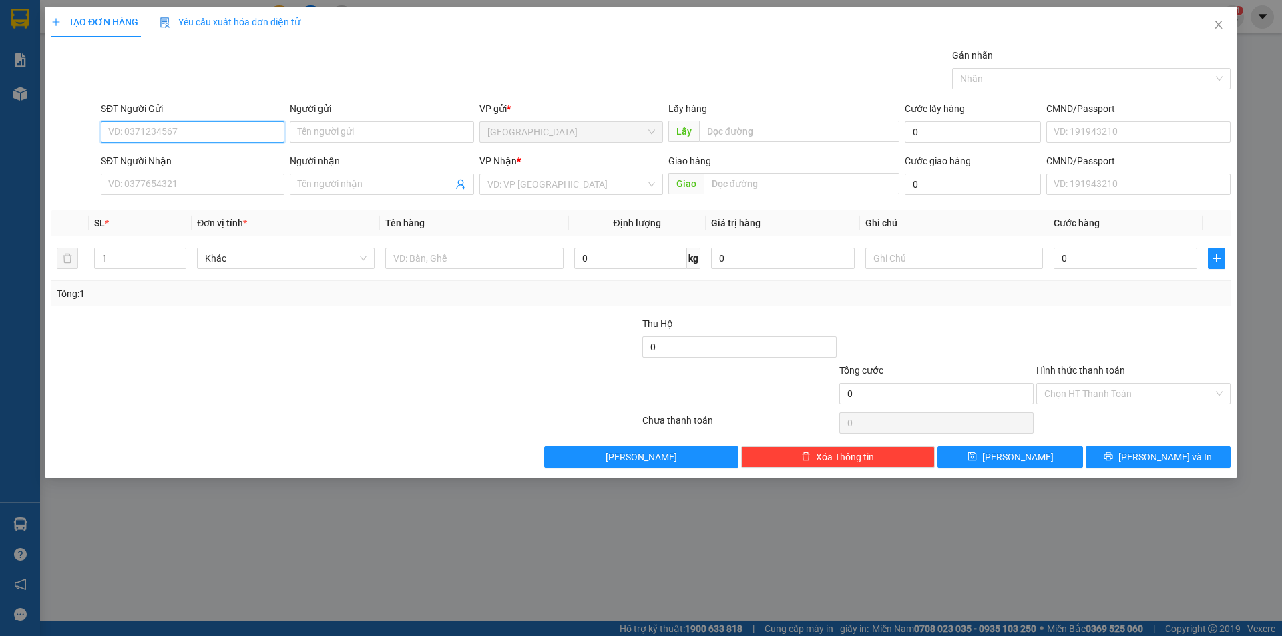
click at [179, 124] on input "SĐT Người Gửi" at bounding box center [193, 132] width 184 height 21
click at [168, 163] on div "0332607732" at bounding box center [193, 159] width 168 height 15
type input "0332607732"
type input "cf Trang"
type input "0332607732"
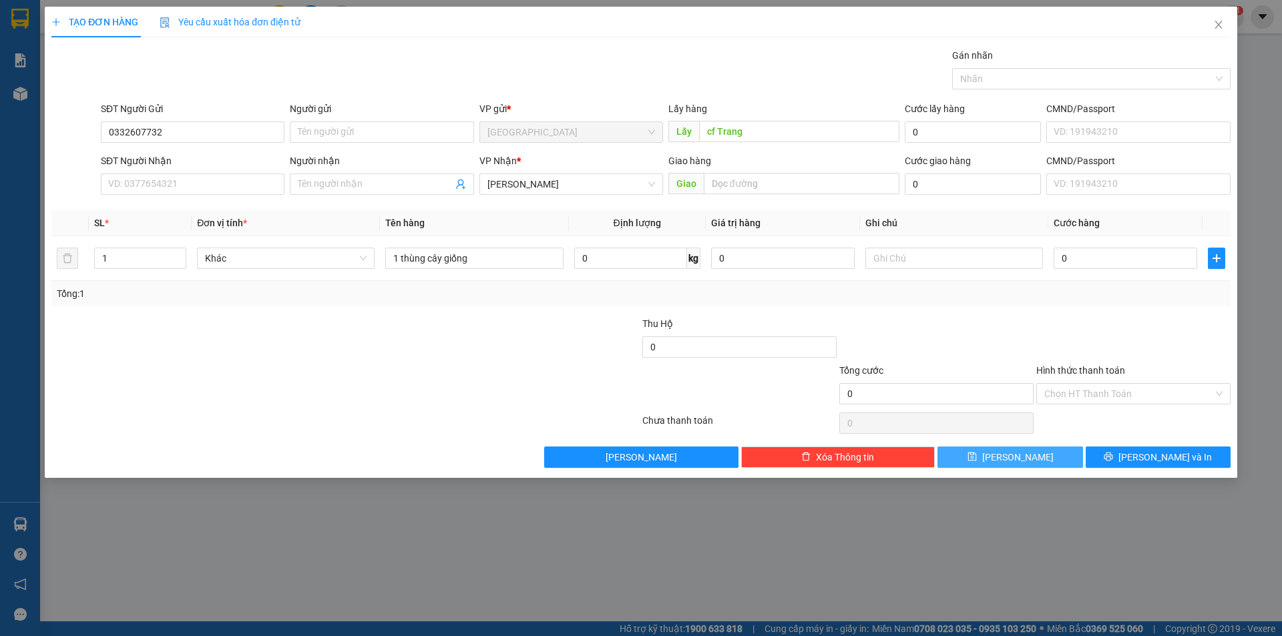
click at [1049, 460] on button "[PERSON_NAME]" at bounding box center [1009, 457] width 145 height 21
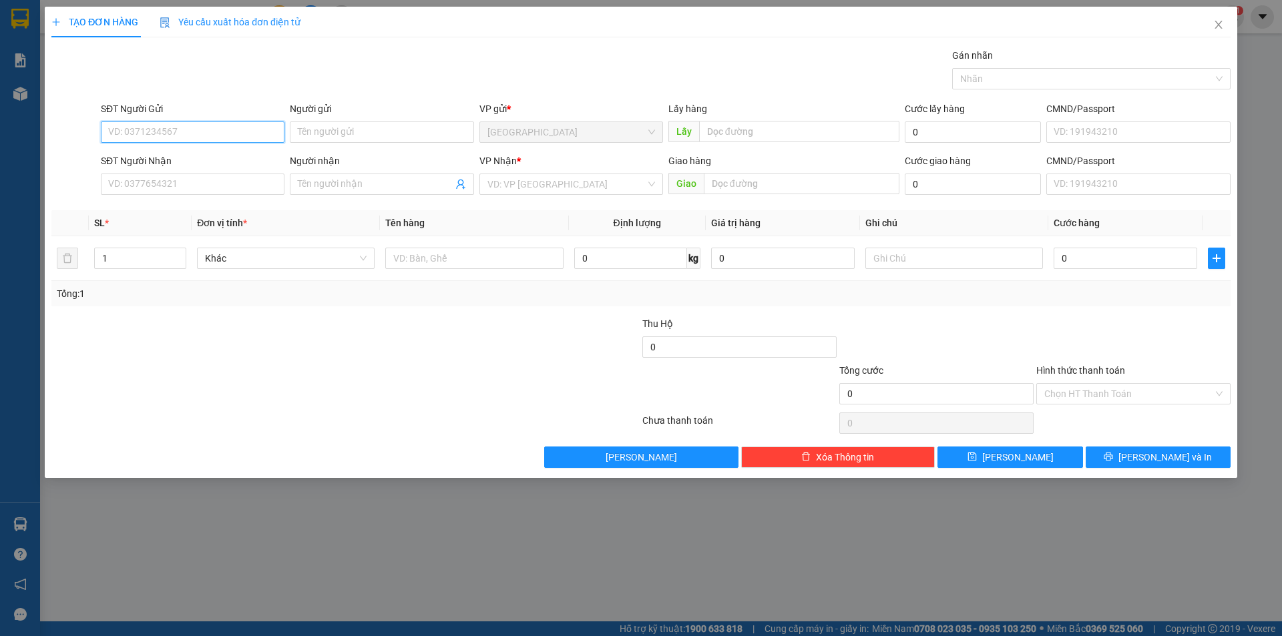
click at [175, 141] on input "SĐT Người Gửi" at bounding box center [193, 132] width 184 height 21
click at [212, 164] on div "0869264294" at bounding box center [193, 159] width 168 height 15
type input "0869264294"
type input "0868927287"
type input "nhung"
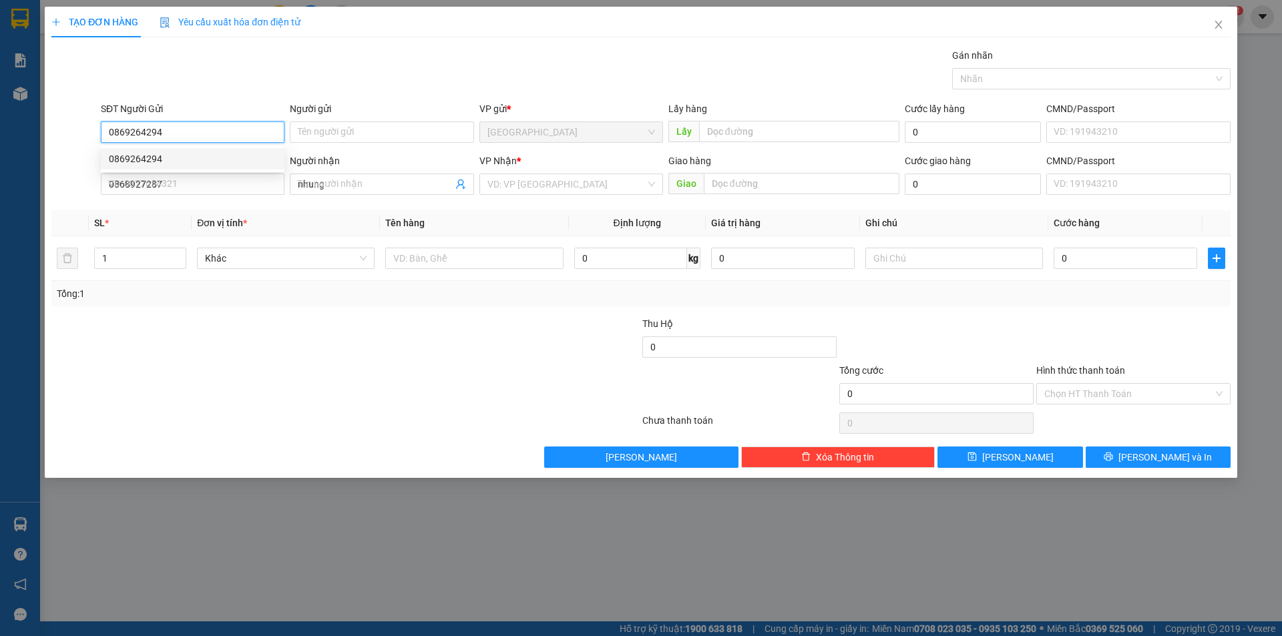
type input "30.000"
type input "0869264294"
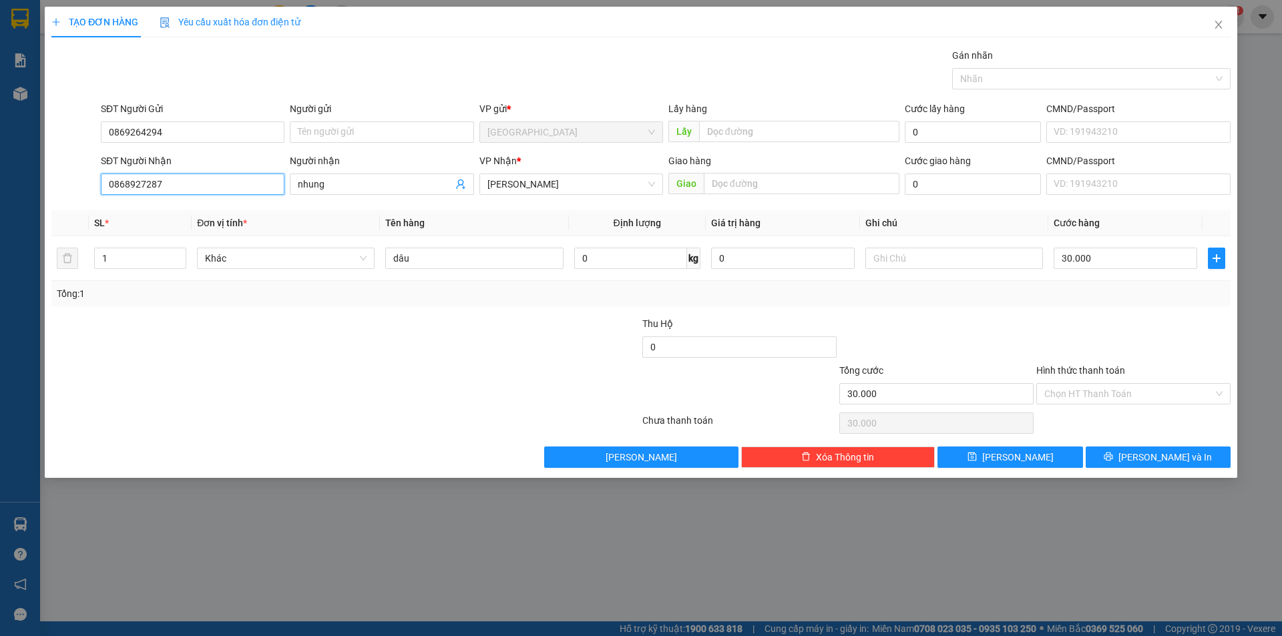
click at [201, 190] on input "0868927287" at bounding box center [193, 184] width 184 height 21
click at [1133, 463] on button "[PERSON_NAME] và In" at bounding box center [1158, 457] width 145 height 21
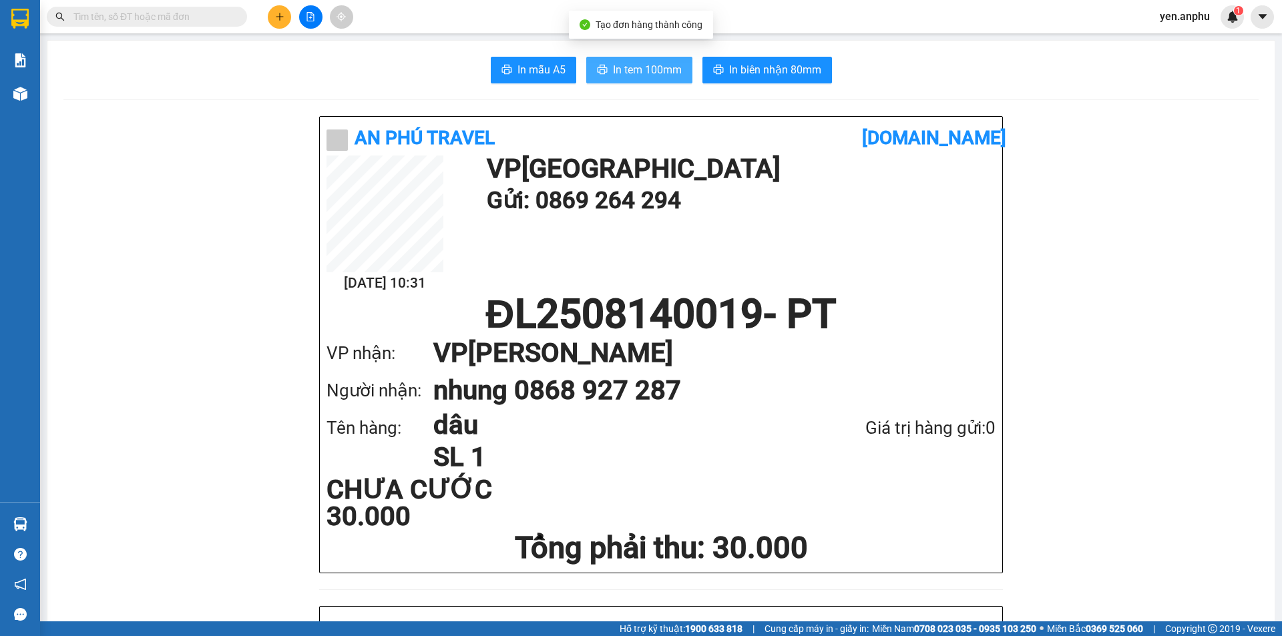
click at [630, 73] on span "In tem 100mm" at bounding box center [647, 69] width 69 height 17
click at [189, 25] on span at bounding box center [147, 17] width 200 height 20
click at [182, 22] on input "text" at bounding box center [152, 16] width 158 height 15
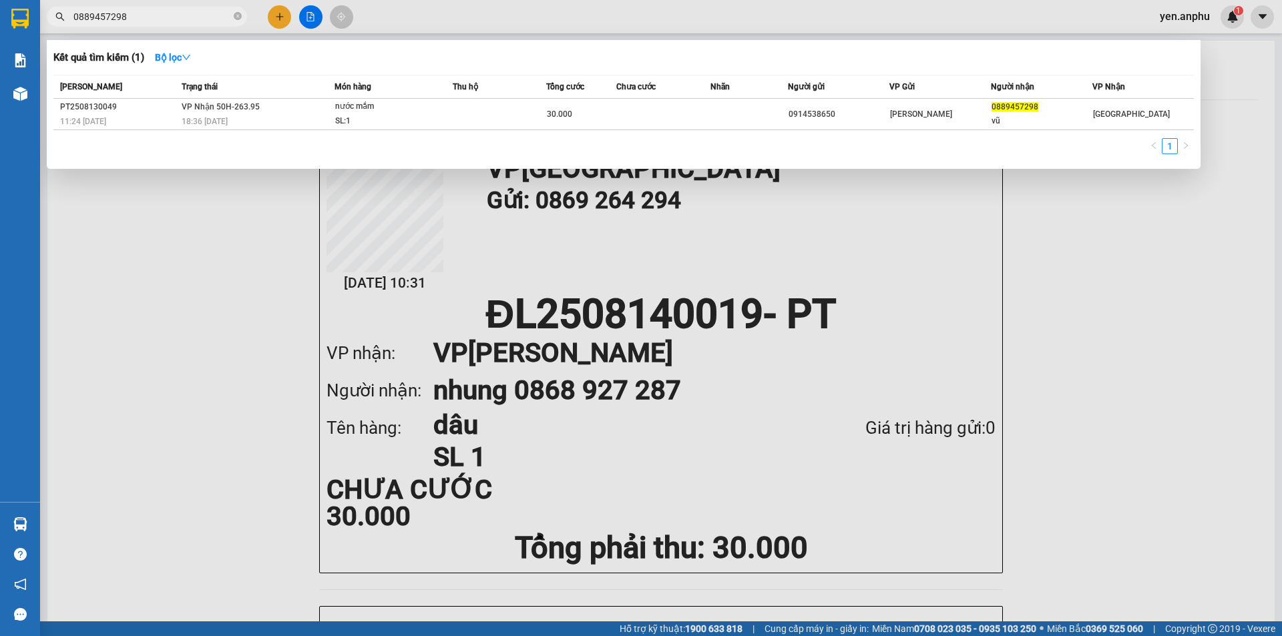
type input "0889457298"
click at [277, 14] on div at bounding box center [641, 318] width 1282 height 636
click at [239, 12] on span at bounding box center [238, 17] width 8 height 13
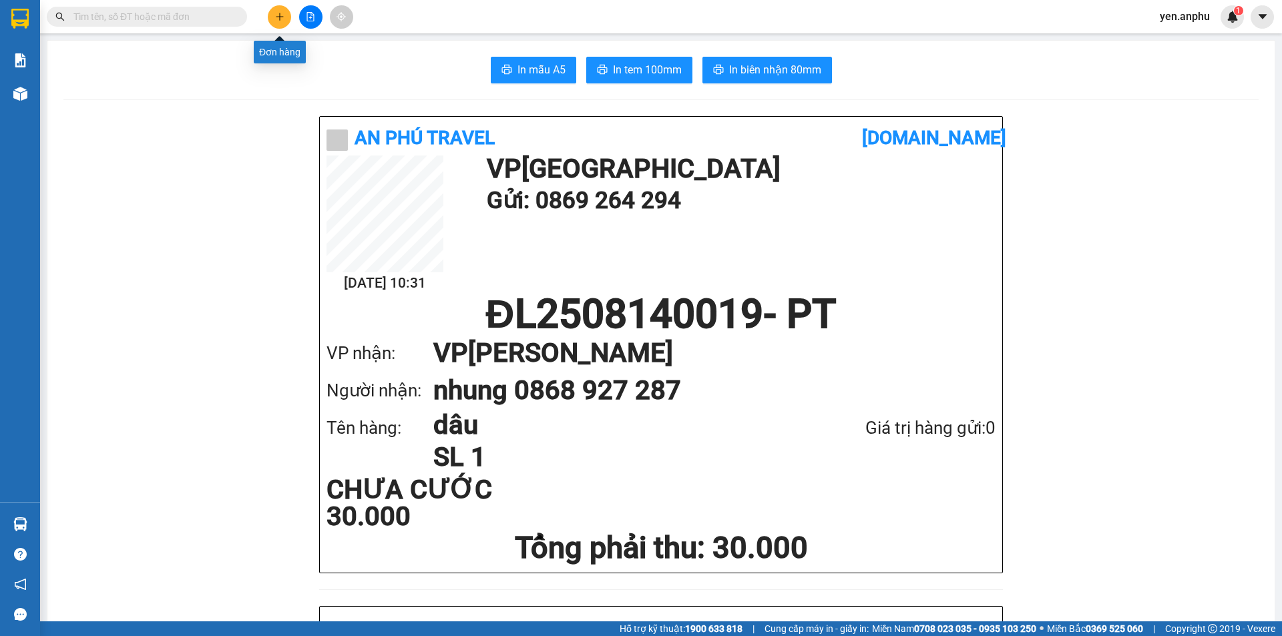
click at [286, 9] on button at bounding box center [279, 16] width 23 height 23
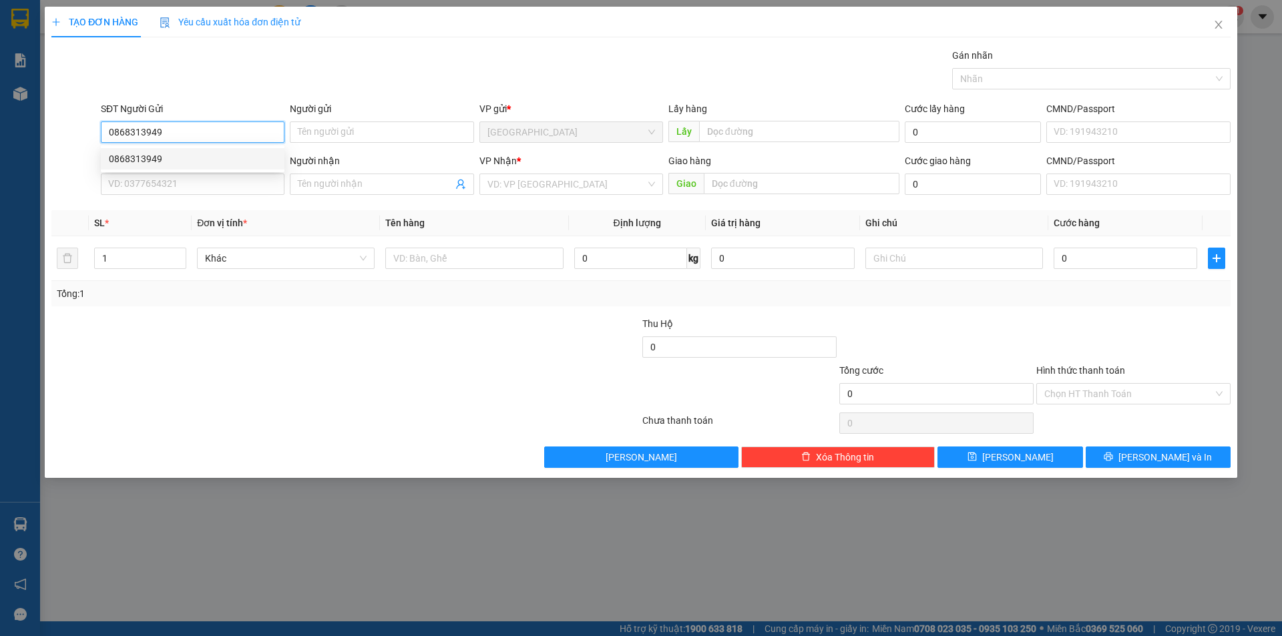
type input "0868313949"
click at [214, 147] on div "0868313949 0868313949" at bounding box center [193, 159] width 184 height 27
click at [204, 132] on input "0868313949" at bounding box center [193, 132] width 184 height 21
click at [201, 164] on div "0868313949" at bounding box center [193, 159] width 168 height 15
type input "02523847858"
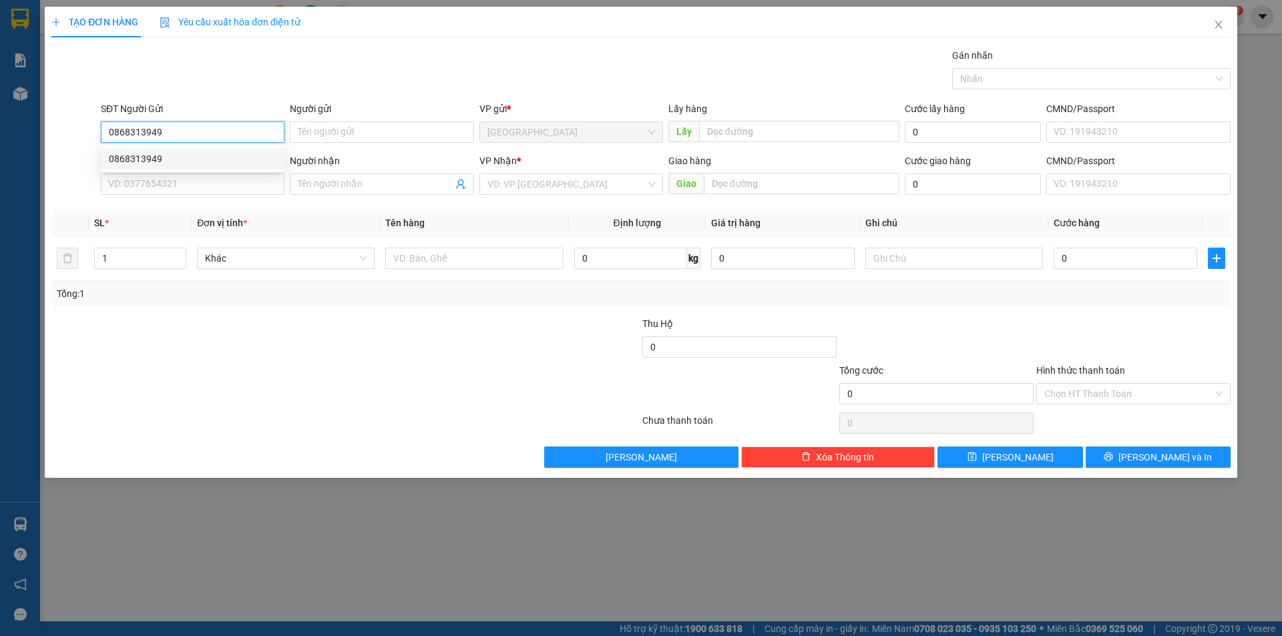
type input "[PERSON_NAME] nước cốt"
type input "152ndc"
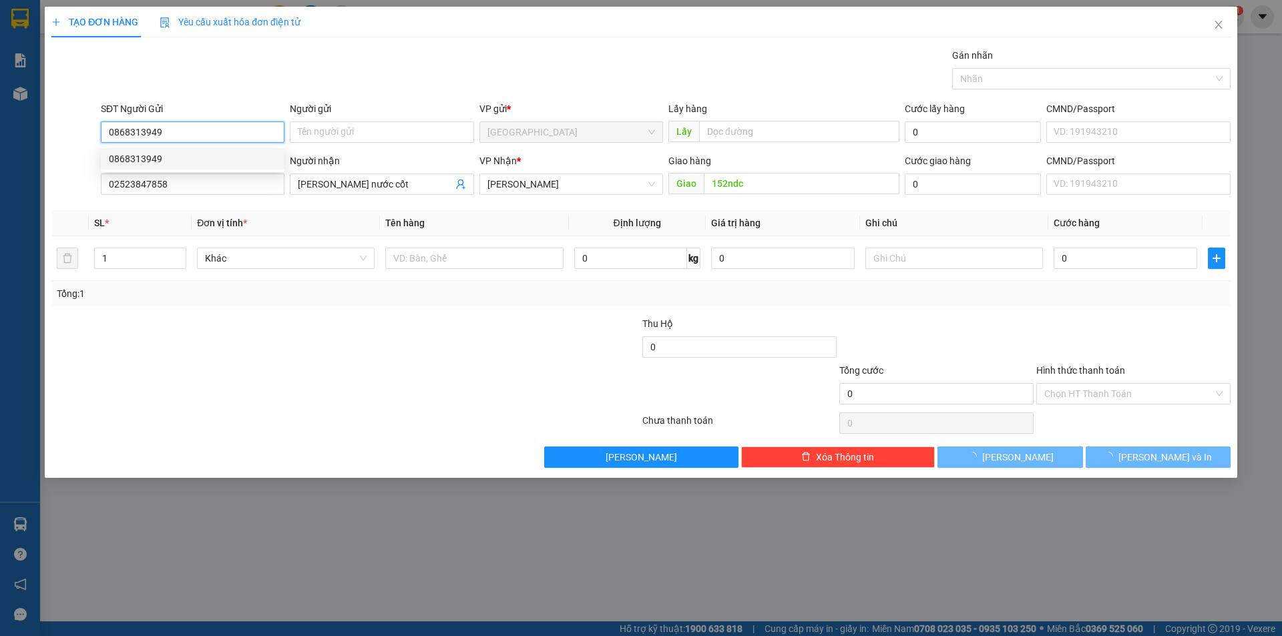
type input "100.000"
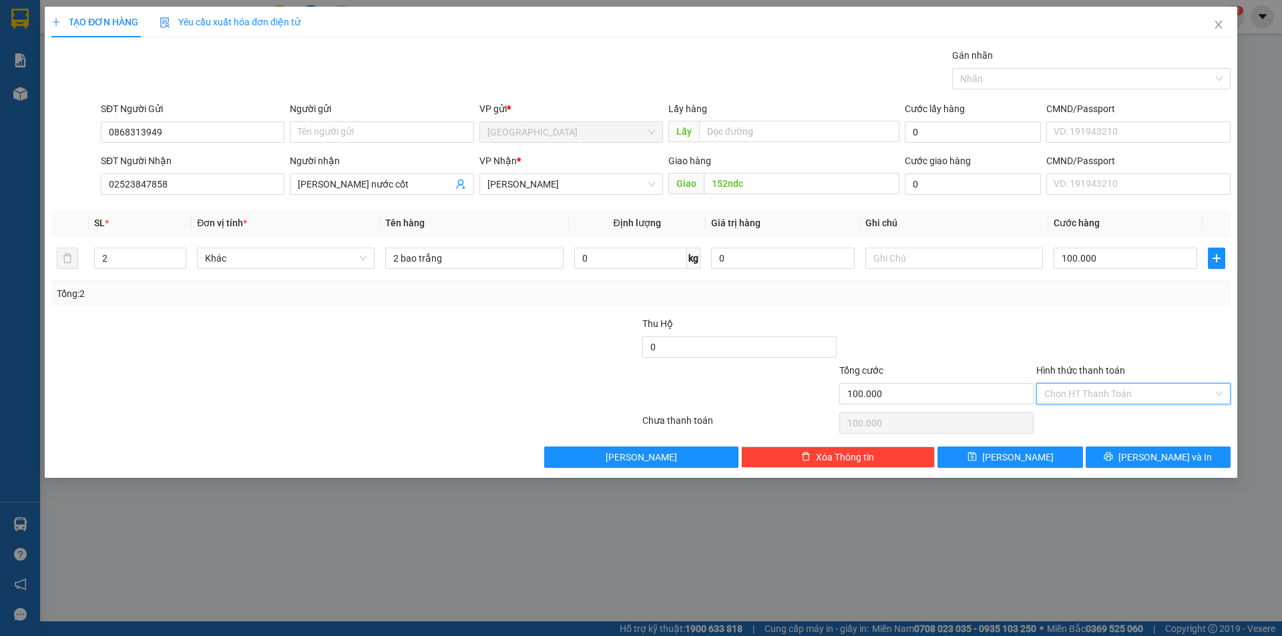
click at [1117, 400] on input "Hình thức thanh toán" at bounding box center [1128, 394] width 169 height 20
click at [1126, 423] on div "Tại văn phòng" at bounding box center [1133, 420] width 178 height 15
type input "0"
click at [1150, 452] on span "[PERSON_NAME] và In" at bounding box center [1164, 457] width 93 height 15
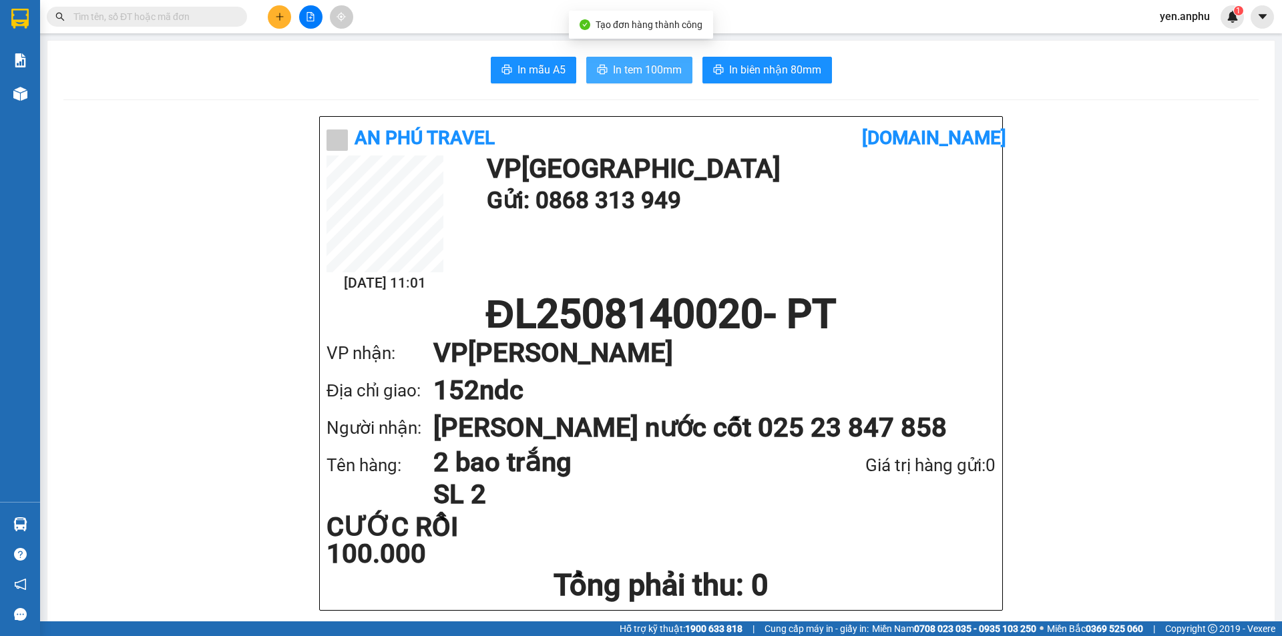
click at [670, 71] on span "In tem 100mm" at bounding box center [647, 69] width 69 height 17
